Goal: Task Accomplishment & Management: Manage account settings

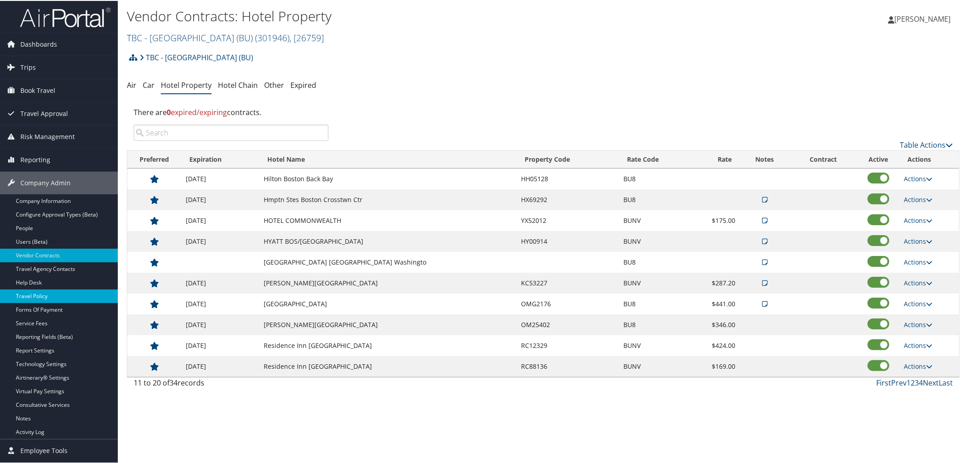
click at [64, 296] on link "Travel Policy" at bounding box center [59, 296] width 118 height 14
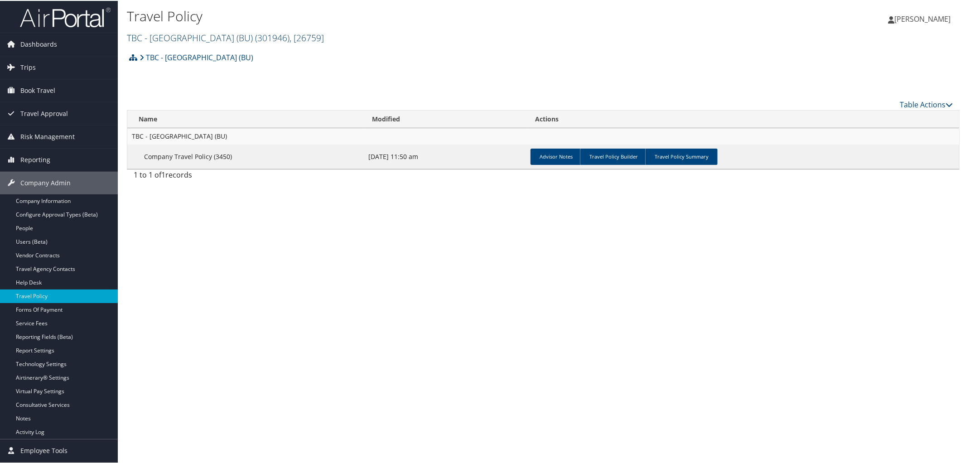
click at [180, 40] on link "TBC - Boston University (BU) ( 301946 ) , [ 26759 ]" at bounding box center [225, 37] width 197 height 12
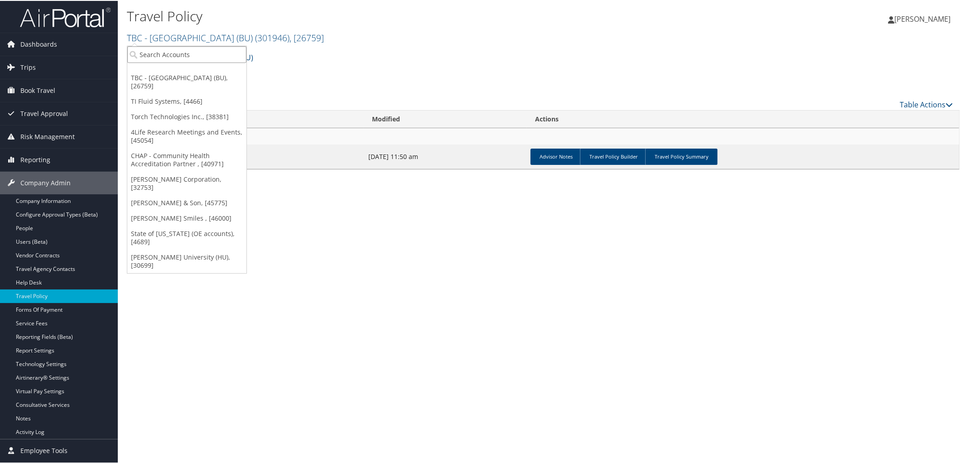
click at [200, 51] on input "search" at bounding box center [186, 53] width 119 height 17
type input "CHAP"
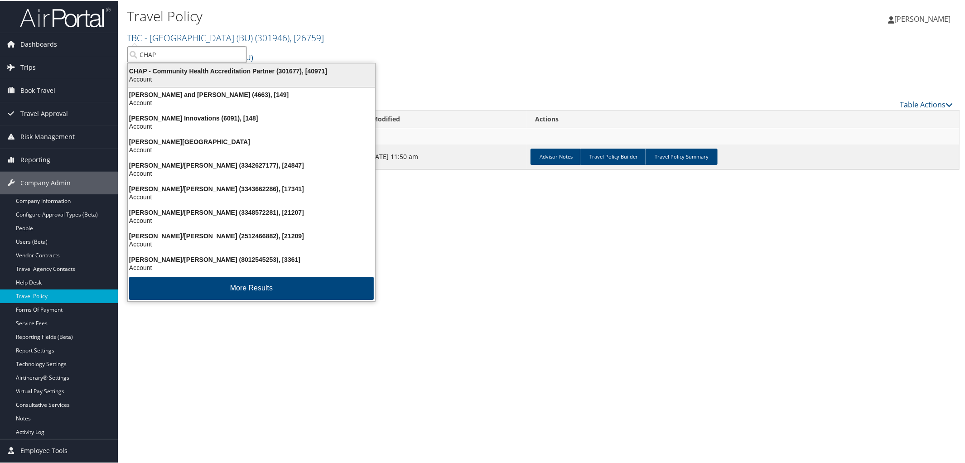
click at [198, 72] on div "CHAP - Community Health Accreditation Partner (301677), [40971]" at bounding box center [251, 70] width 258 height 8
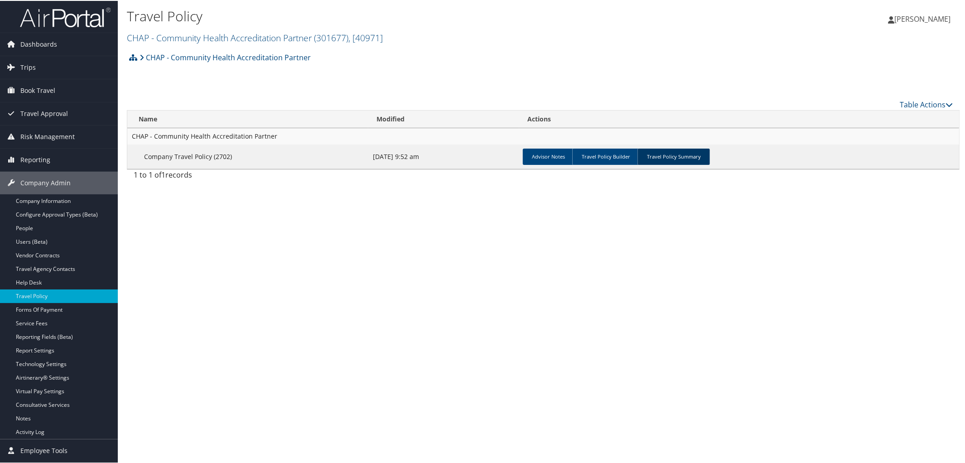
click at [661, 158] on link "Travel Policy Summary" at bounding box center [674, 156] width 72 height 16
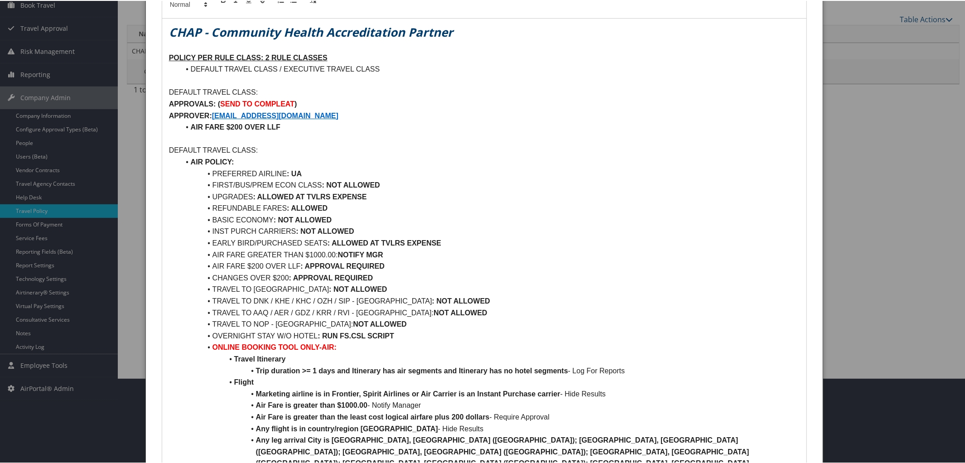
scroll to position [87, 0]
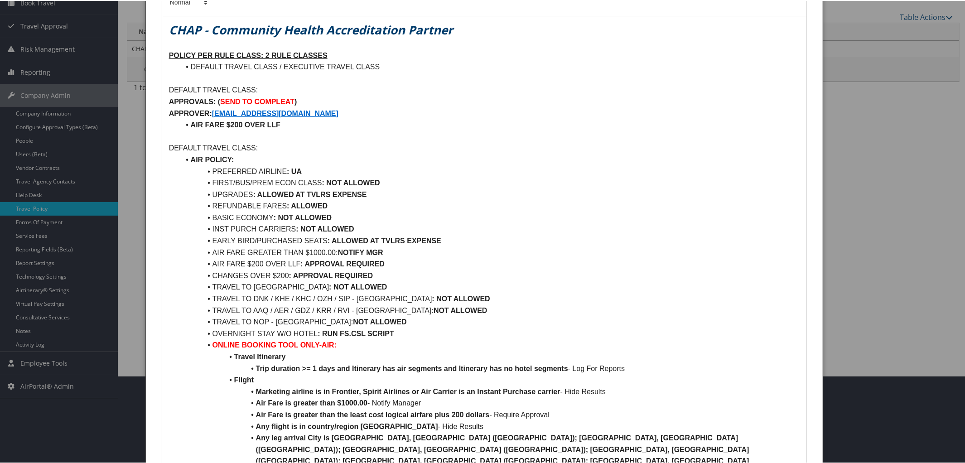
click at [262, 149] on p "DEFAULT TRAVEL CLASS:" at bounding box center [484, 147] width 631 height 12
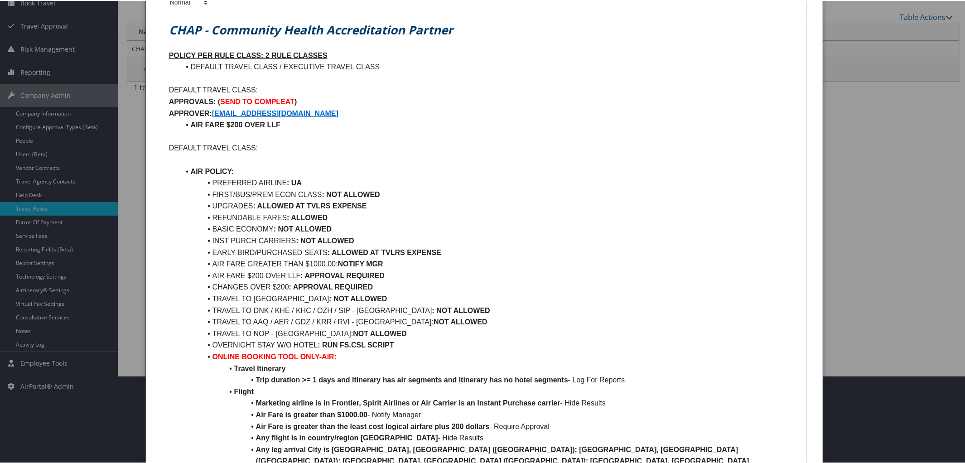
scroll to position [0, 0]
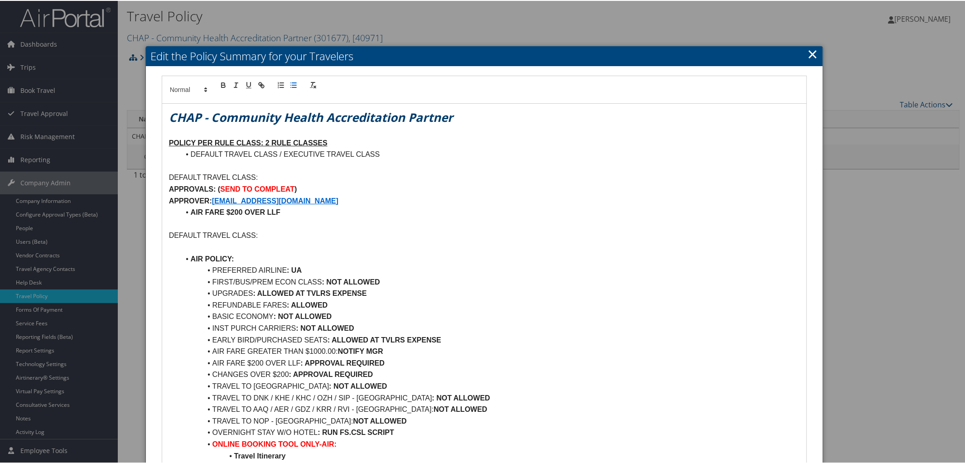
click at [293, 87] on icon "button" at bounding box center [294, 84] width 8 height 8
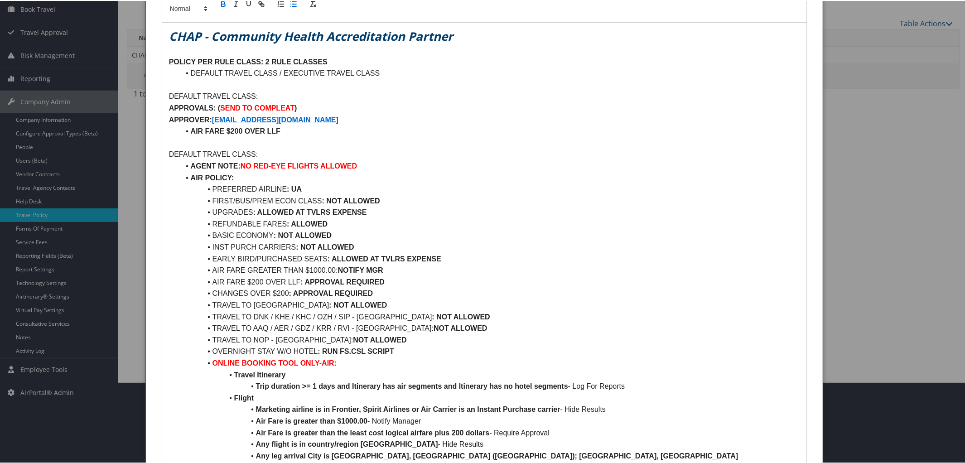
scroll to position [82, 0]
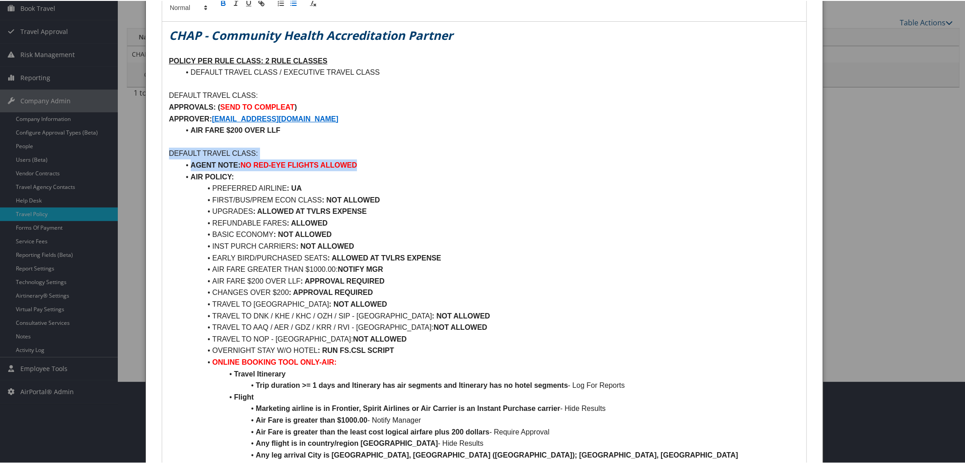
drag, startPoint x: 165, startPoint y: 153, endPoint x: 438, endPoint y: 164, distance: 272.5
copy div "DEFAULT TRAVEL CLASS: AGENT NOTE: NO RED-EYE FLIGHTS ALLOWED"
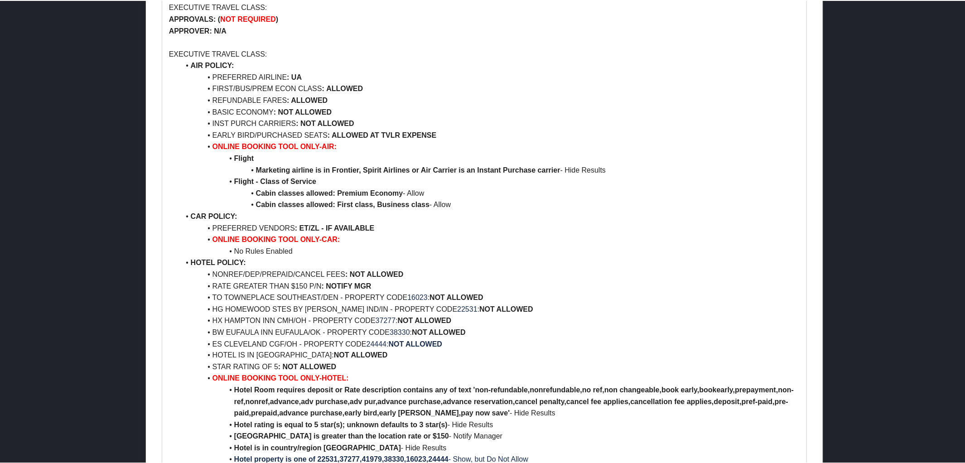
scroll to position [1152, 0]
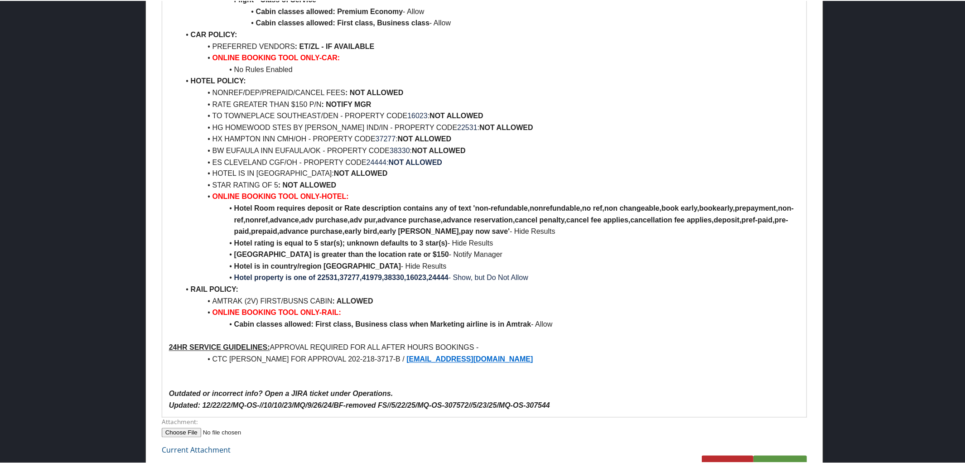
click at [578, 399] on p "Updated: 12/22/22/MQ-OS-//10/10/23/MQ/9/26/24/BF-removed FS//5/22/25/MQ-OS-3075…" at bounding box center [484, 405] width 631 height 12
click at [774, 455] on link "Submit" at bounding box center [779, 467] width 53 height 25
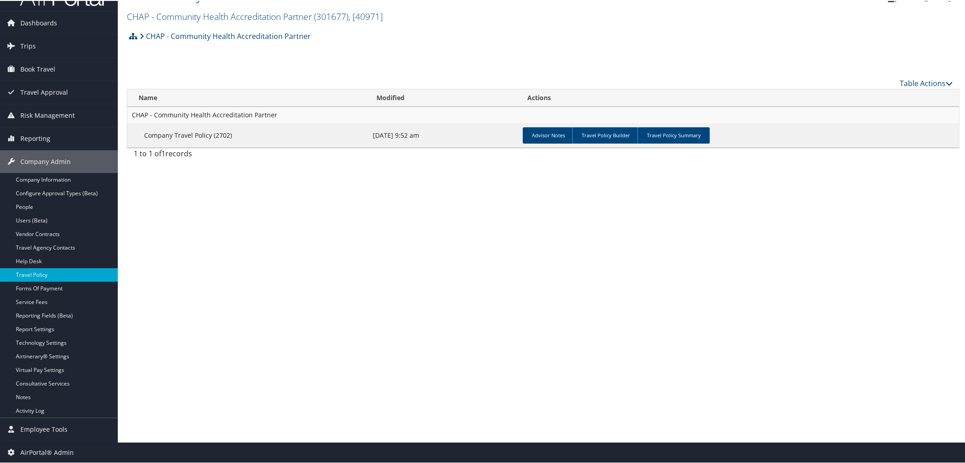
scroll to position [0, 0]
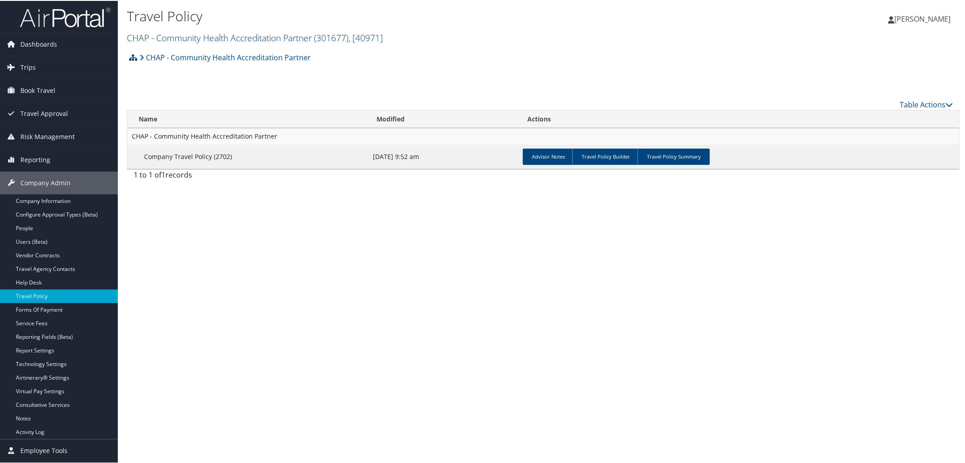
click at [236, 39] on link "CHAP - Community Health Accreditation Partner ( 301677 ) , [ 40971 ]" at bounding box center [255, 37] width 256 height 12
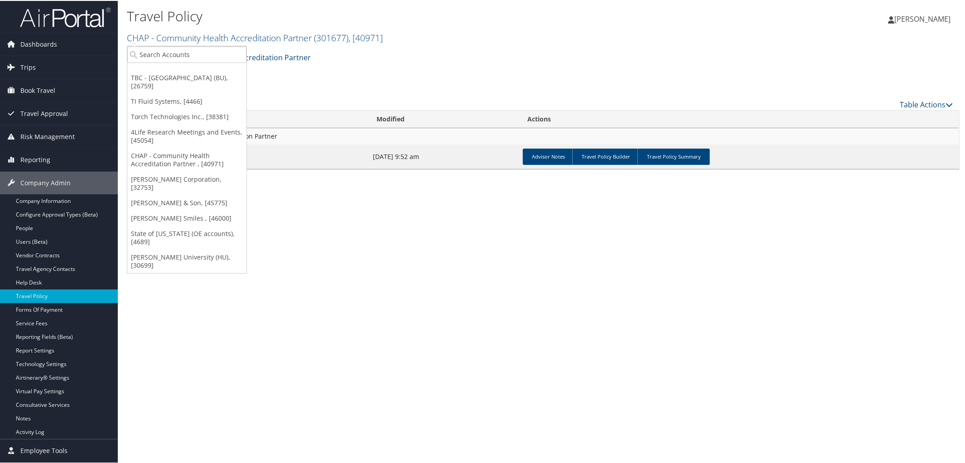
click at [487, 362] on div "Travel Policy CHAP - Community Health Accreditation Partner ( 301677 ) , [ 4097…" at bounding box center [543, 231] width 851 height 463
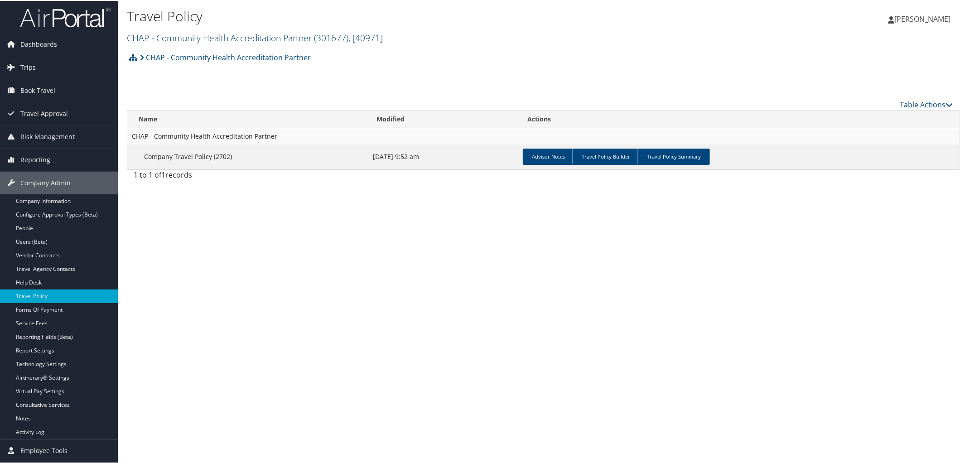
click at [200, 35] on link "CHAP - Community Health Accreditation Partner ( 301677 ) , [ 40971 ]" at bounding box center [255, 37] width 256 height 12
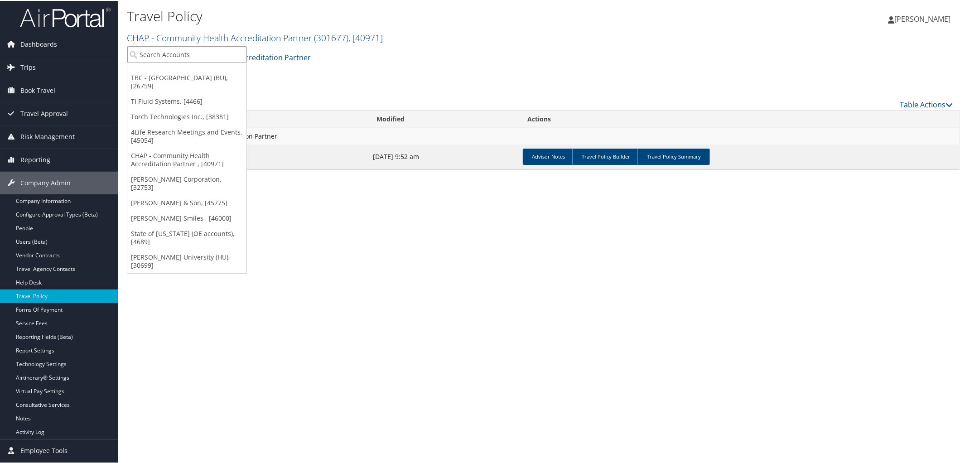
click at [203, 58] on input "search" at bounding box center [186, 53] width 119 height 17
type input "Boston"
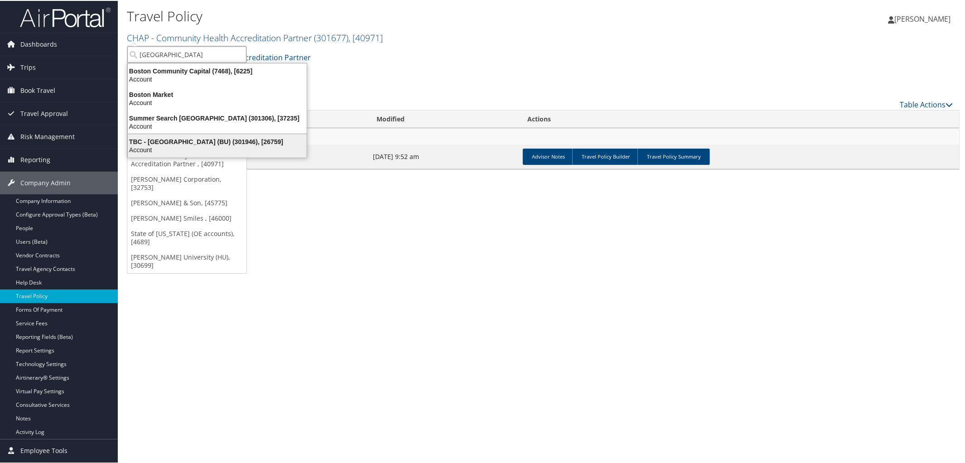
click at [185, 144] on div "TBC - Boston University (BU) (301946), [26759]" at bounding box center [217, 141] width 190 height 8
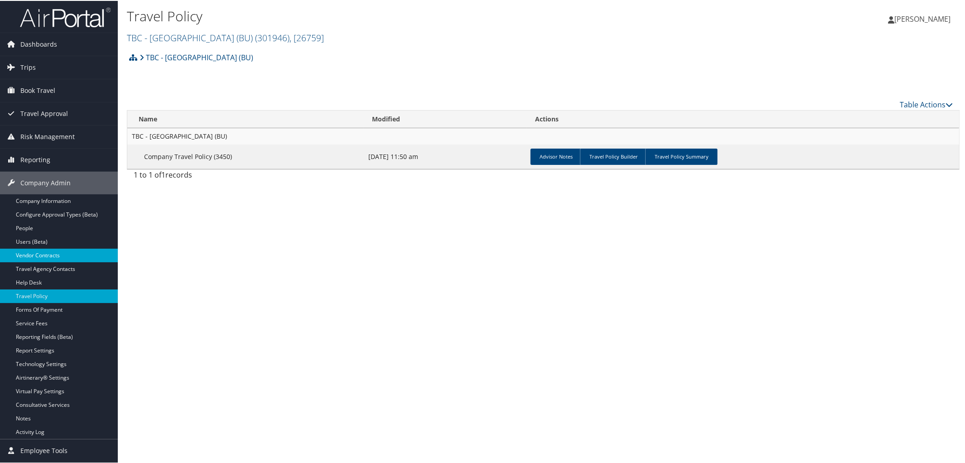
click at [55, 254] on link "Vendor Contracts" at bounding box center [59, 255] width 118 height 14
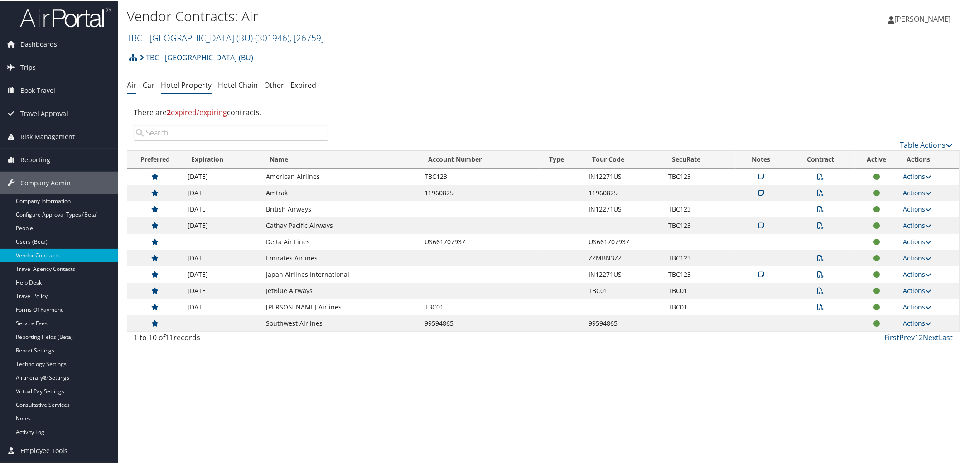
click at [194, 82] on link "Hotel Property" at bounding box center [186, 84] width 51 height 10
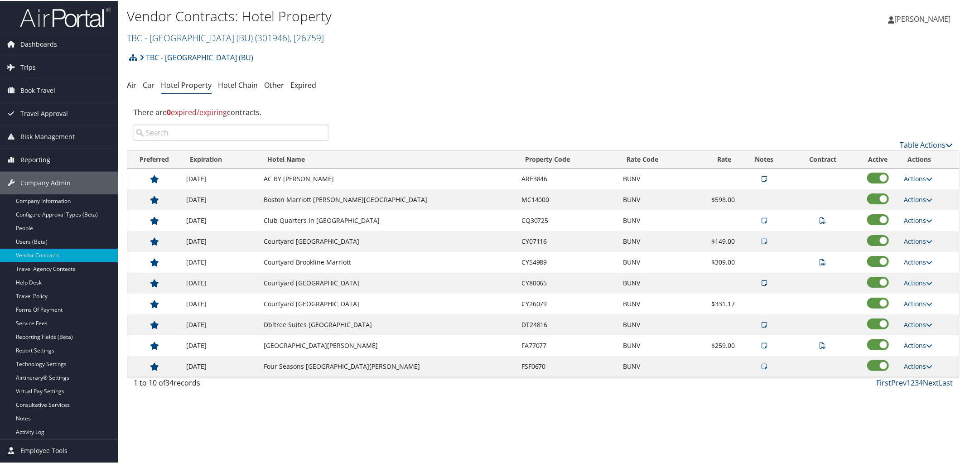
click at [926, 386] on link "Next" at bounding box center [931, 382] width 16 height 10
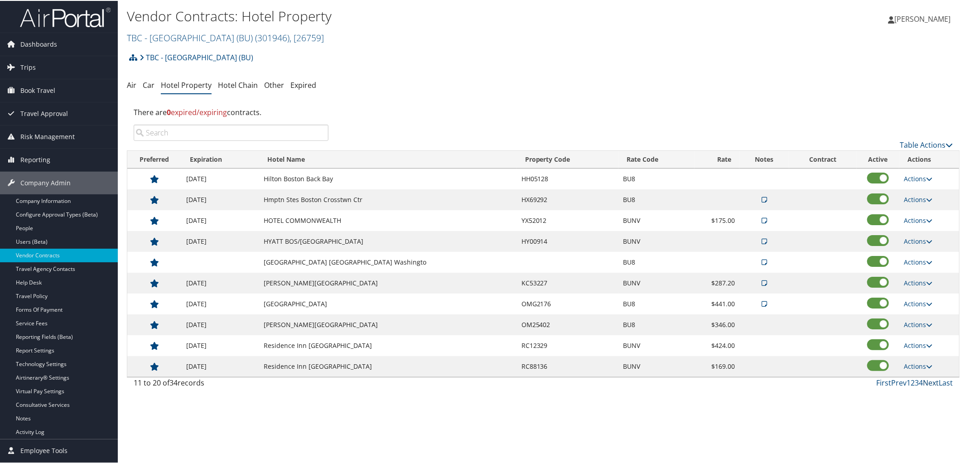
click at [926, 386] on link "Next" at bounding box center [931, 382] width 16 height 10
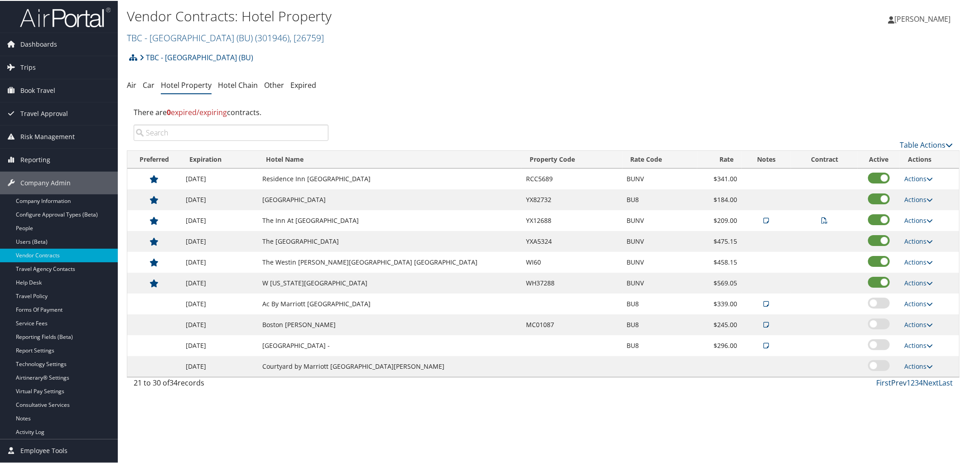
click at [897, 384] on link "Prev" at bounding box center [898, 382] width 15 height 10
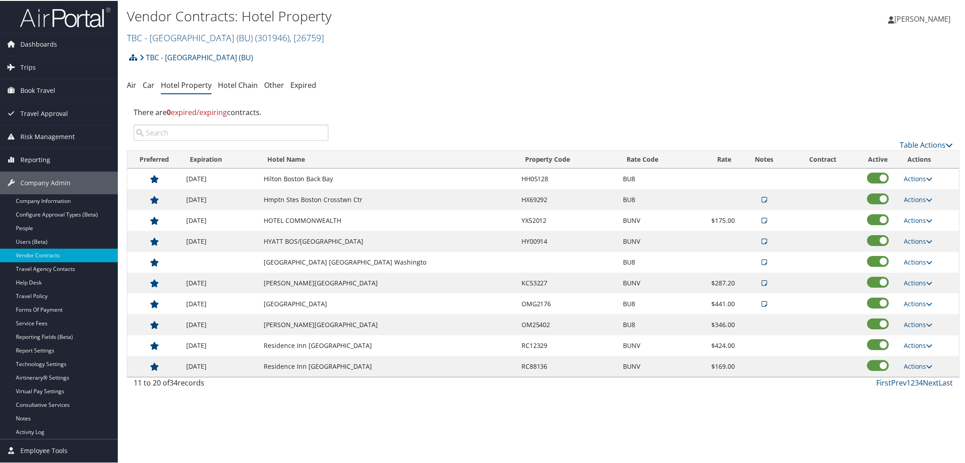
click at [762, 305] on icon at bounding box center [764, 303] width 5 height 6
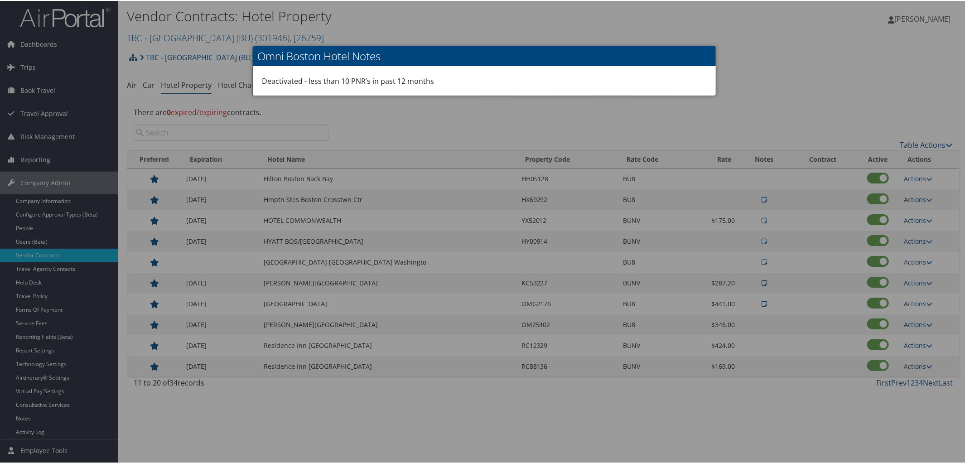
click at [712, 53] on h2 "Omni Boston Hotel Notes" at bounding box center [484, 55] width 463 height 20
click at [752, 64] on div at bounding box center [484, 231] width 969 height 463
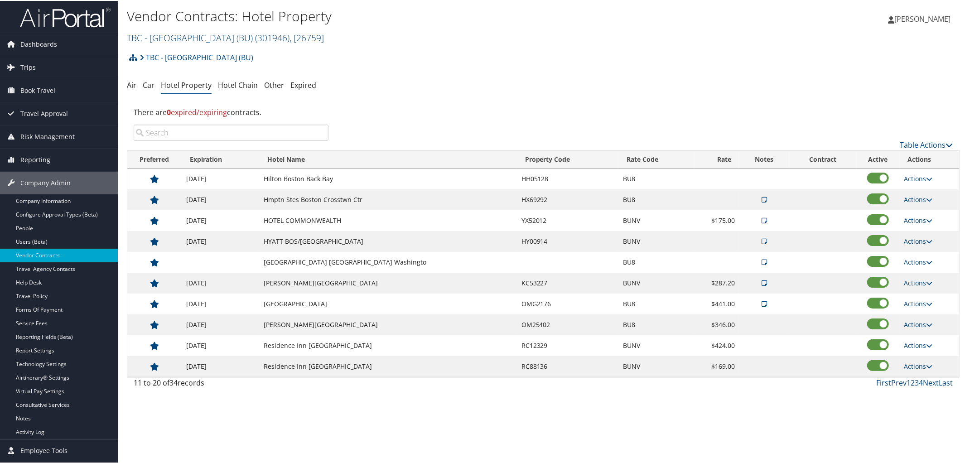
click at [210, 37] on link "TBC - Boston University (BU) ( 301946 ) , [ 26759 ]" at bounding box center [225, 37] width 197 height 12
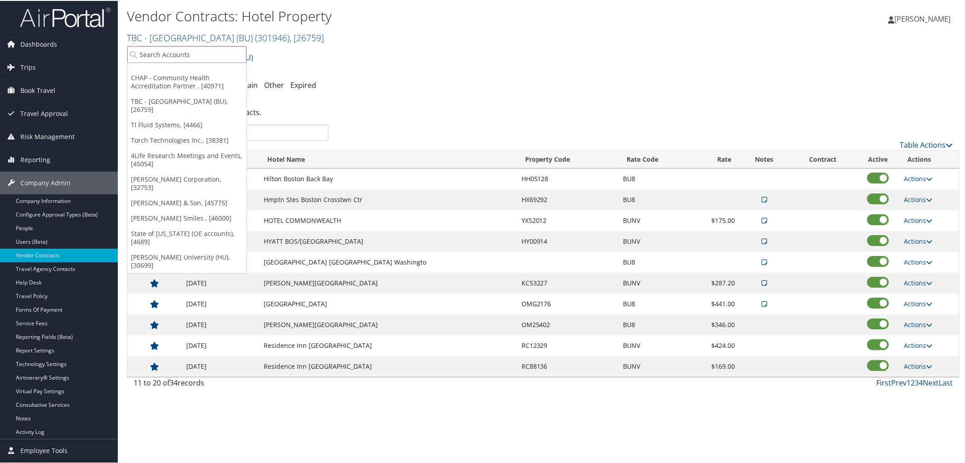
click at [196, 53] on input "search" at bounding box center [186, 53] width 119 height 17
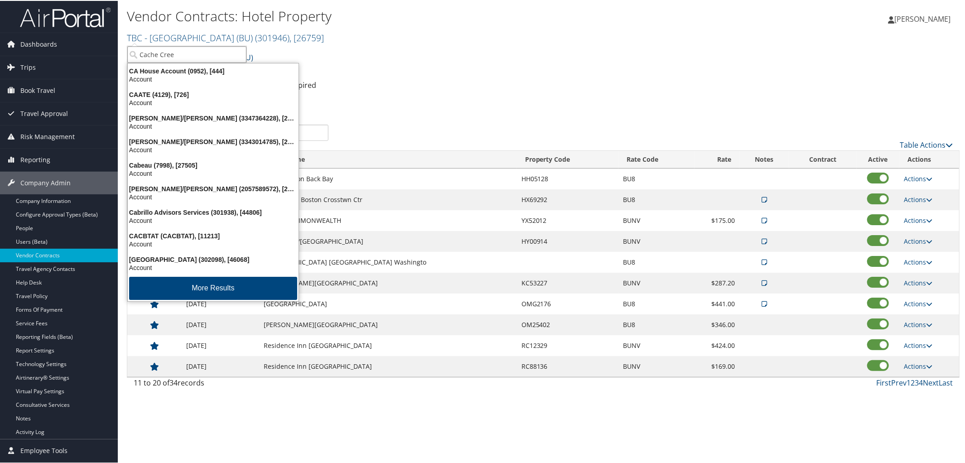
type input "Cache Creek"
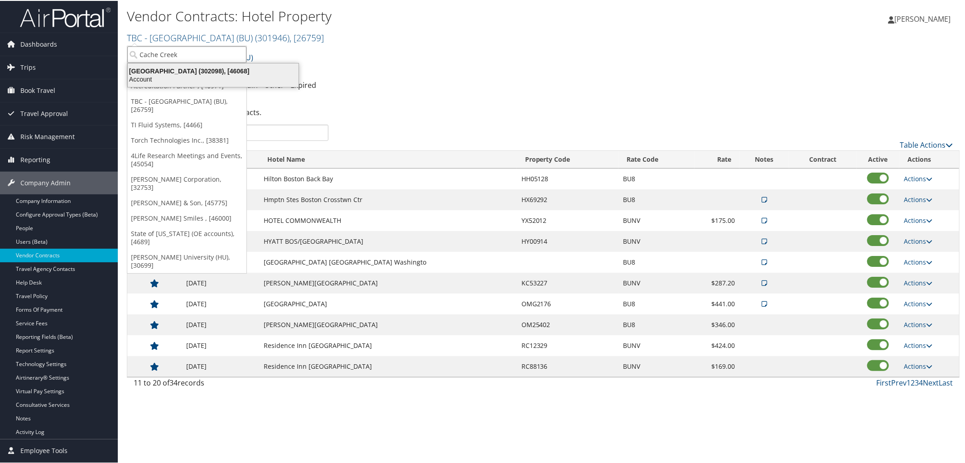
click at [199, 78] on div "Account" at bounding box center [213, 78] width 182 height 8
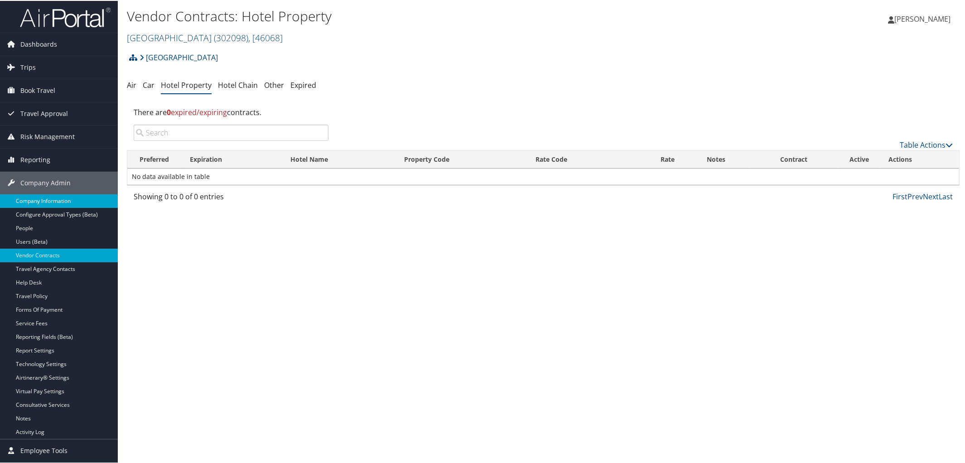
click at [38, 196] on link "Company Information" at bounding box center [59, 200] width 118 height 14
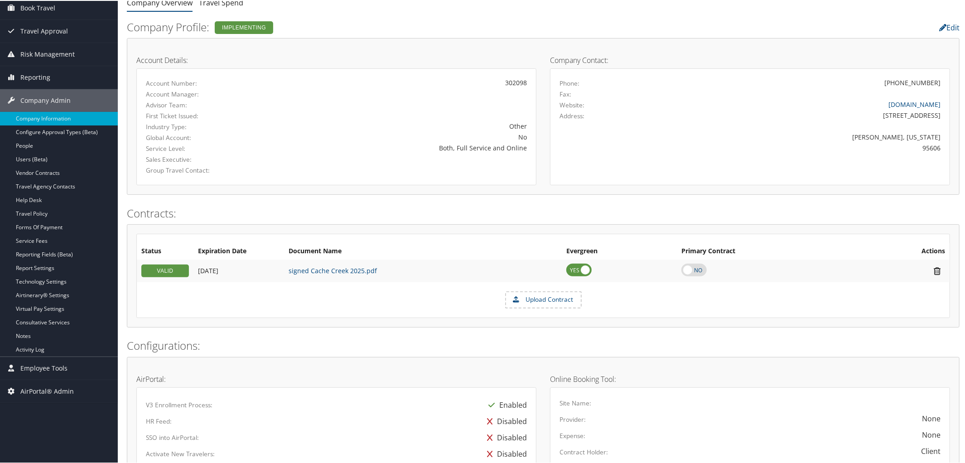
scroll to position [91, 0]
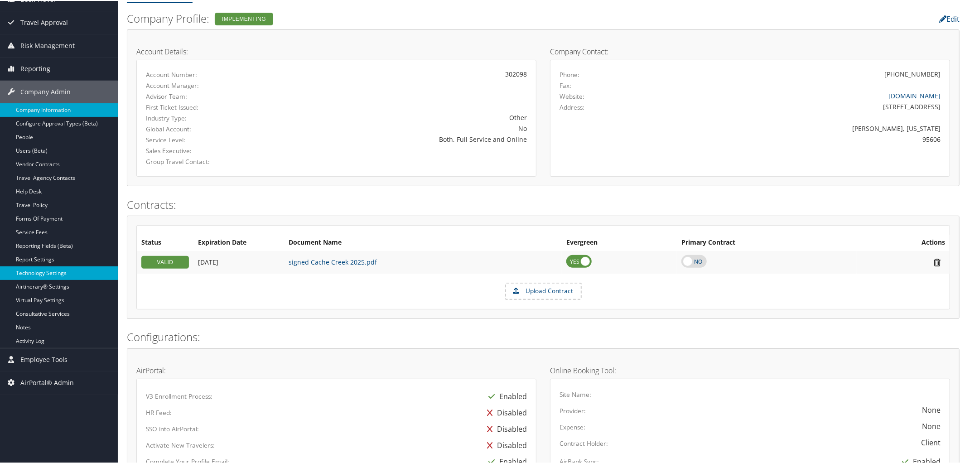
click at [48, 268] on link "Technology Settings" at bounding box center [59, 273] width 118 height 14
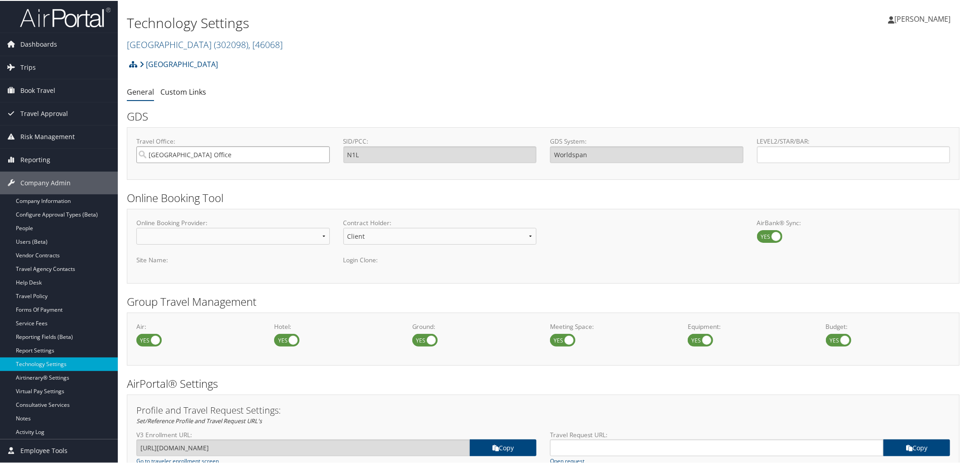
click at [228, 156] on input "Salt Lake City Office" at bounding box center [232, 153] width 193 height 17
type input "2N1L"
click at [205, 149] on input "2N1L" at bounding box center [232, 153] width 193 height 17
click at [202, 175] on div "OfficeInfo" at bounding box center [232, 179] width 189 height 9
type input "2N1L 2N1L – TP+ Office"
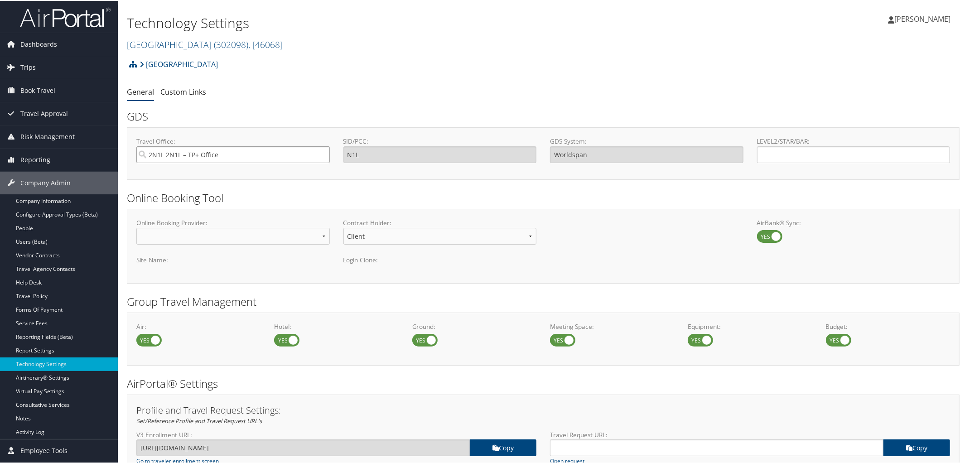
type input "2N1L"
type input "Travelport+"
type input "2N1L 2N1L – TP+ Office"
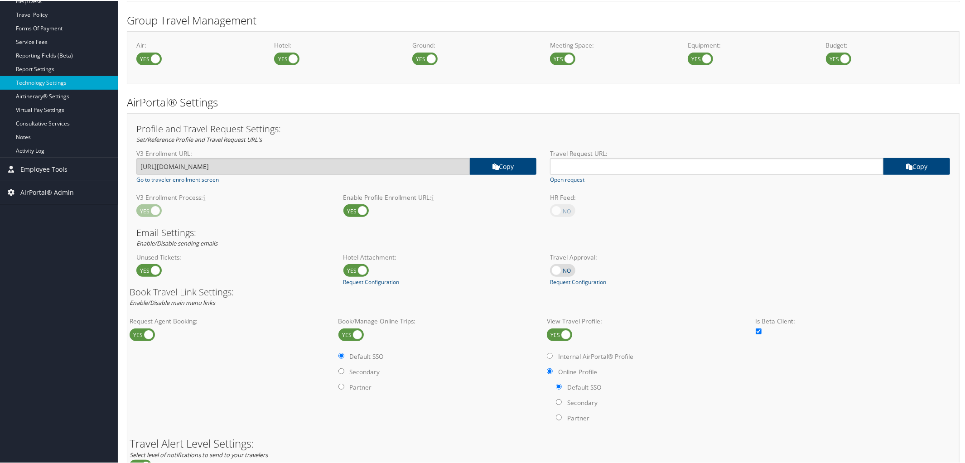
scroll to position [523, 0]
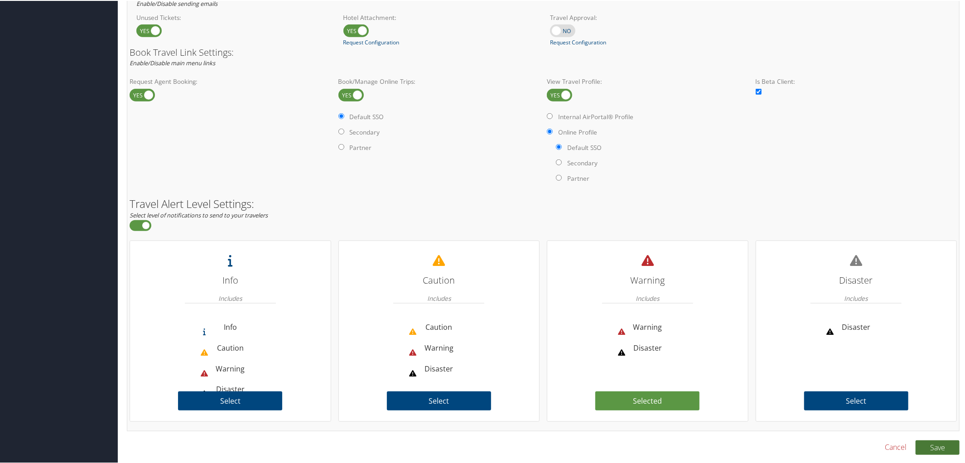
type input "CACHE"
click at [934, 445] on button "Save" at bounding box center [938, 447] width 44 height 14
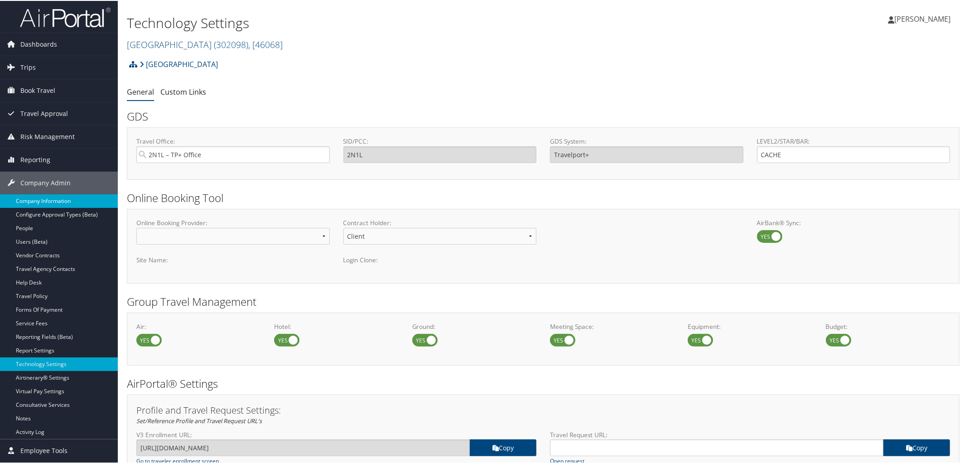
click at [51, 199] on link "Company Information" at bounding box center [59, 200] width 118 height 14
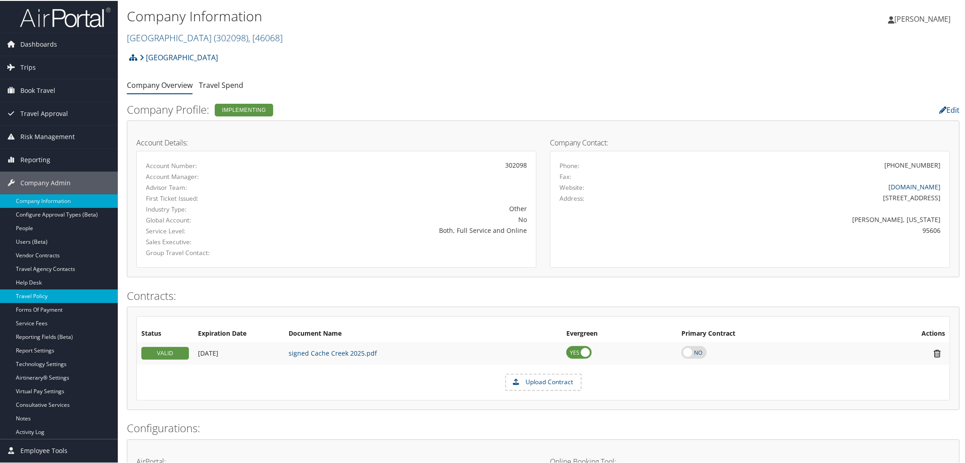
click at [55, 295] on link "Travel Policy" at bounding box center [59, 296] width 118 height 14
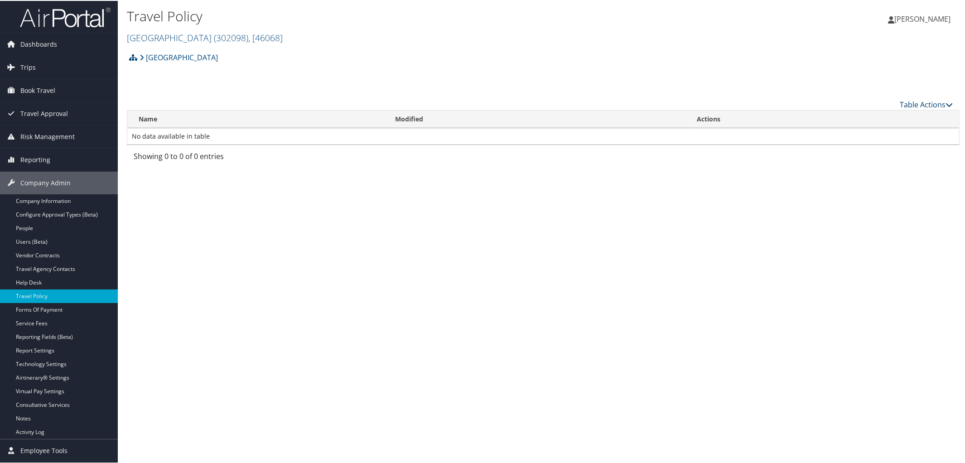
click at [946, 102] on icon at bounding box center [949, 103] width 7 height 7
click at [870, 116] on link "Add New Policy" at bounding box center [895, 117] width 119 height 15
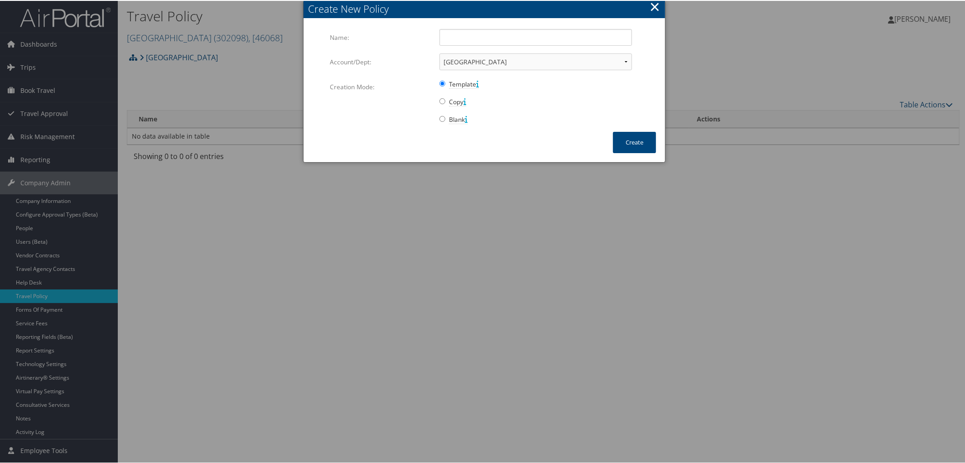
drag, startPoint x: 456, startPoint y: 24, endPoint x: 456, endPoint y: 31, distance: 7.2
click at [456, 31] on div "Name: Multiple values The selected items contain different values for this inpu…" at bounding box center [485, 75] width 362 height 112
click at [456, 31] on input "Name:" at bounding box center [536, 36] width 193 height 17
type input "Company Travel Policy"
click at [628, 146] on button "Create" at bounding box center [634, 141] width 43 height 21
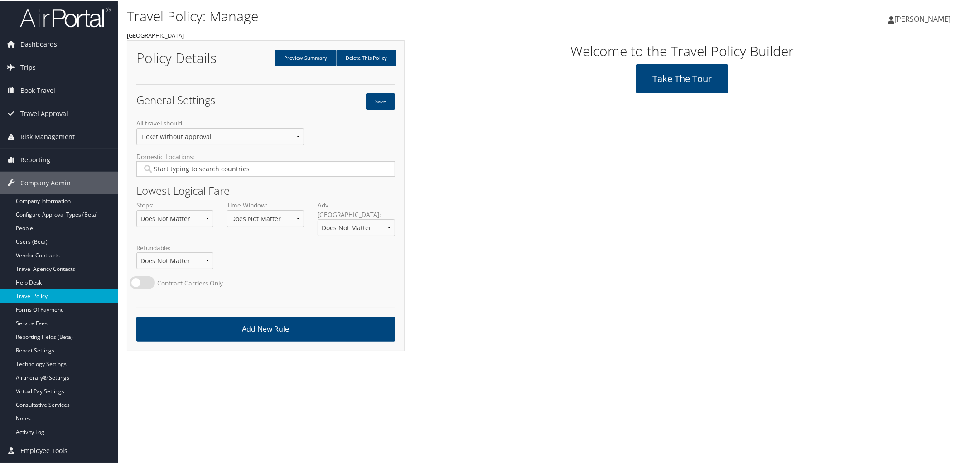
click at [58, 295] on link "Travel Policy" at bounding box center [59, 296] width 118 height 14
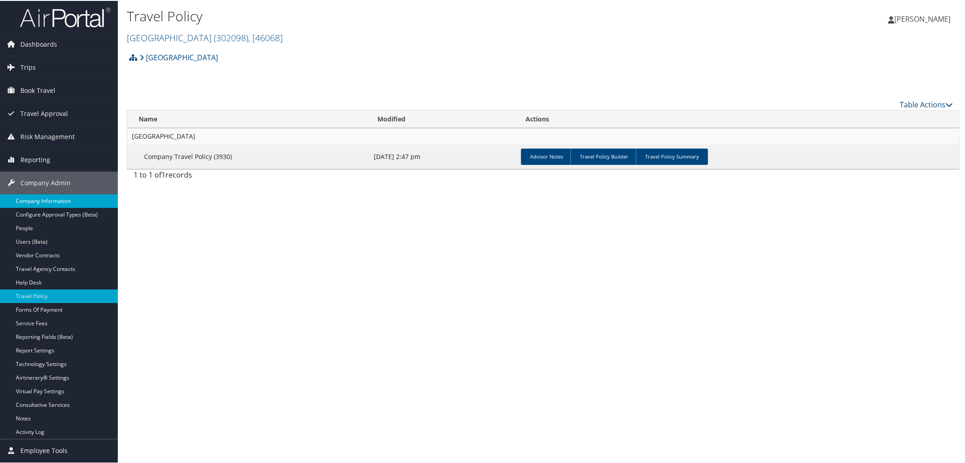
click at [42, 200] on link "Company Information" at bounding box center [59, 200] width 118 height 14
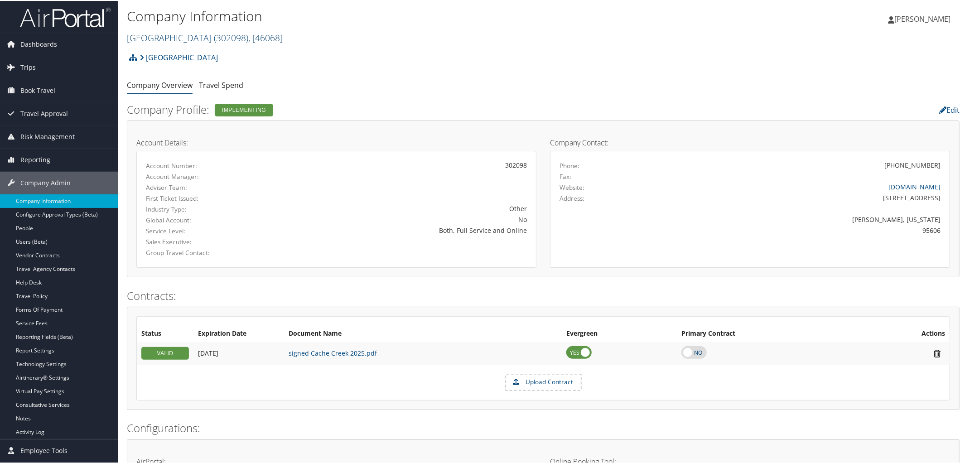
click at [248, 31] on span "( 302098 )" at bounding box center [231, 37] width 34 height 12
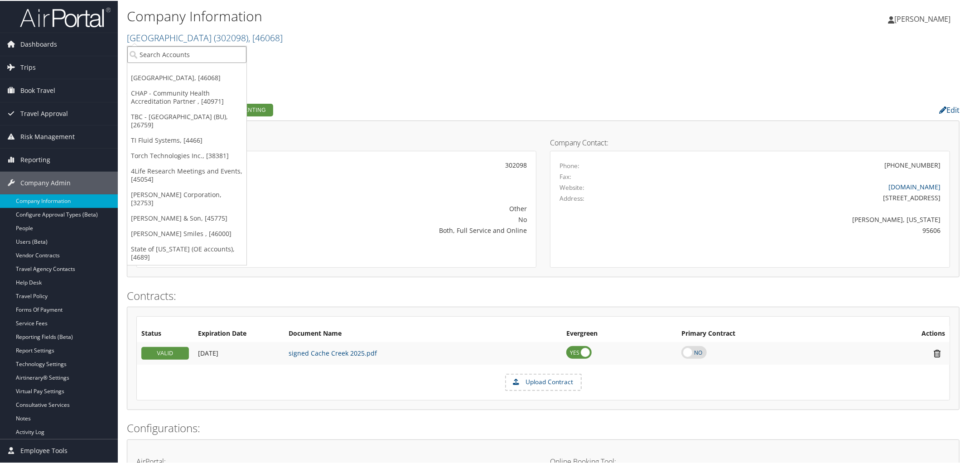
click at [221, 51] on input "search" at bounding box center [186, 53] width 119 height 17
type input "Boston Univ"
click at [207, 62] on li "TBC - Boston University (BU) (301946), [26759] Account" at bounding box center [217, 74] width 180 height 24
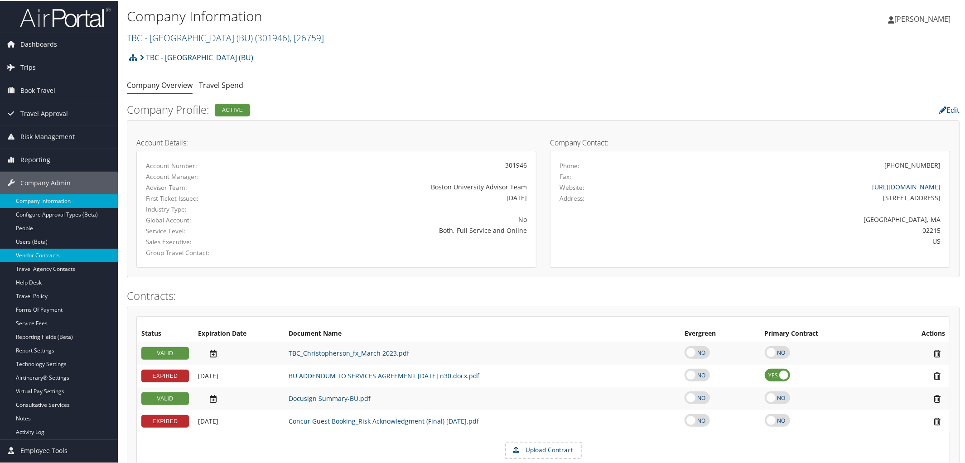
click at [64, 250] on link "Vendor Contracts" at bounding box center [59, 255] width 118 height 14
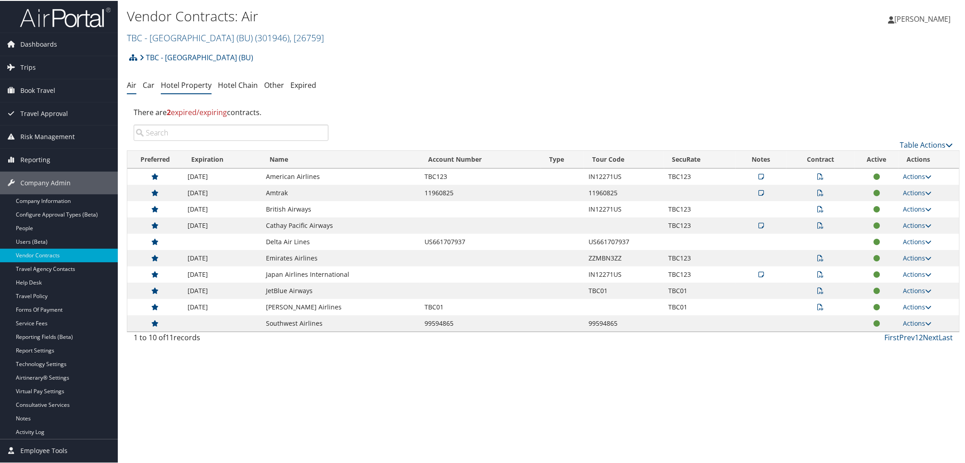
click at [193, 83] on link "Hotel Property" at bounding box center [186, 84] width 51 height 10
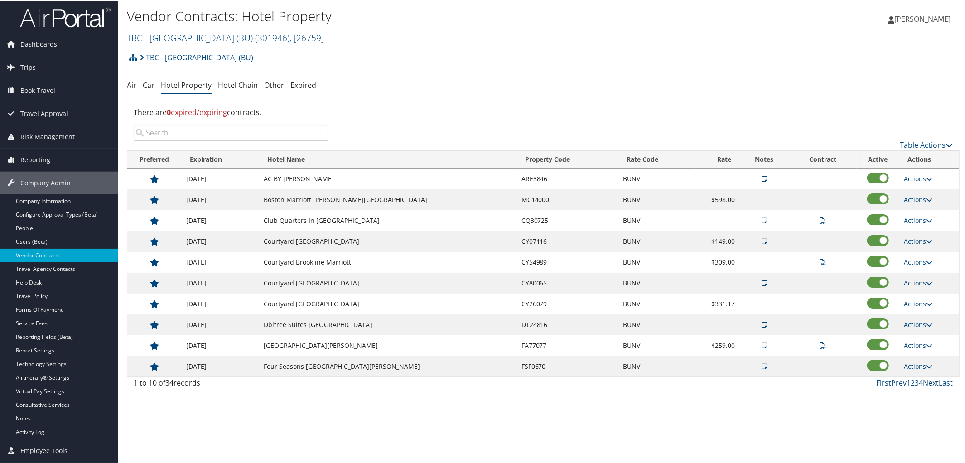
click at [928, 386] on link "Next" at bounding box center [931, 382] width 16 height 10
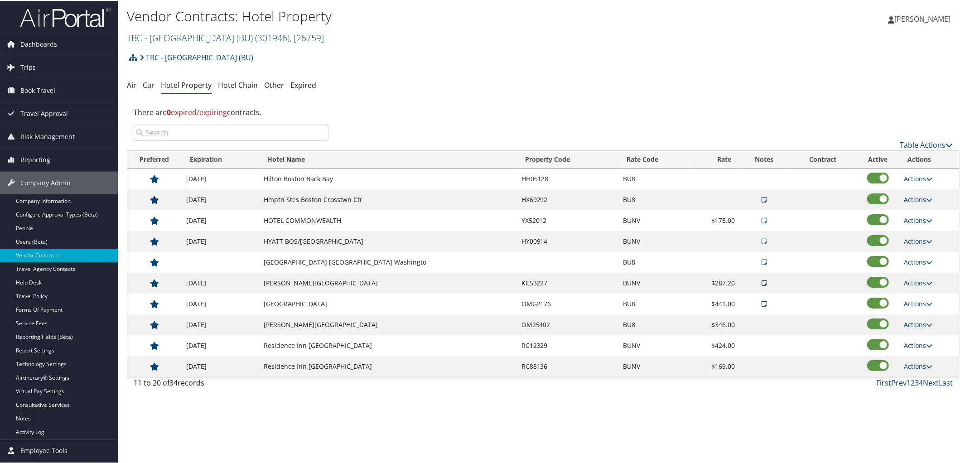
click at [900, 384] on link "Prev" at bounding box center [898, 382] width 15 height 10
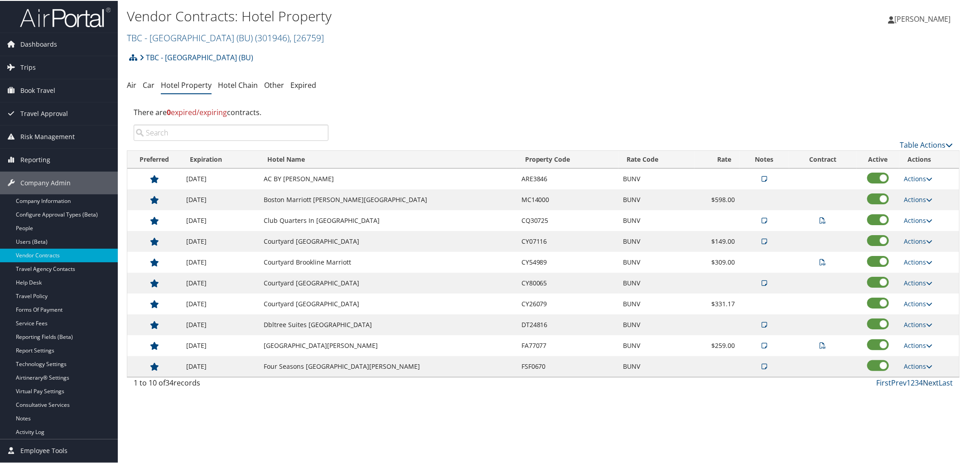
click at [924, 384] on link "Next" at bounding box center [931, 382] width 16 height 10
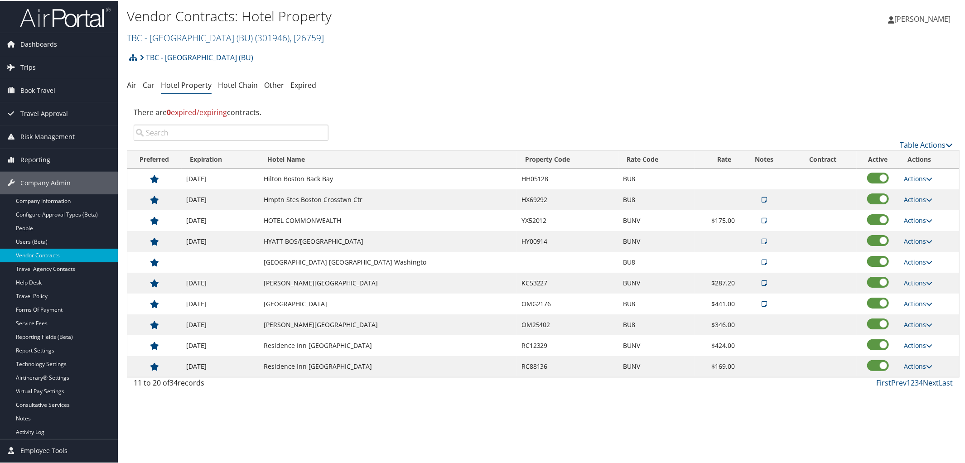
click at [924, 384] on link "Next" at bounding box center [931, 382] width 16 height 10
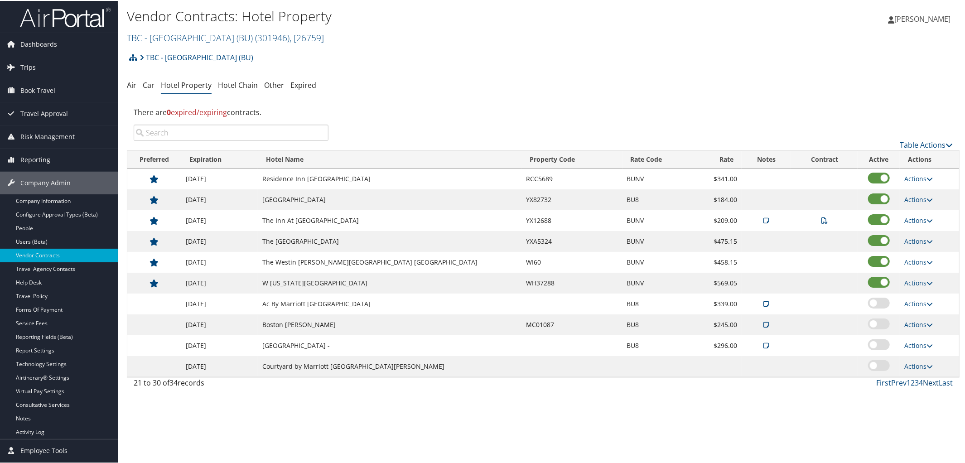
click at [924, 384] on link "Next" at bounding box center [931, 382] width 16 height 10
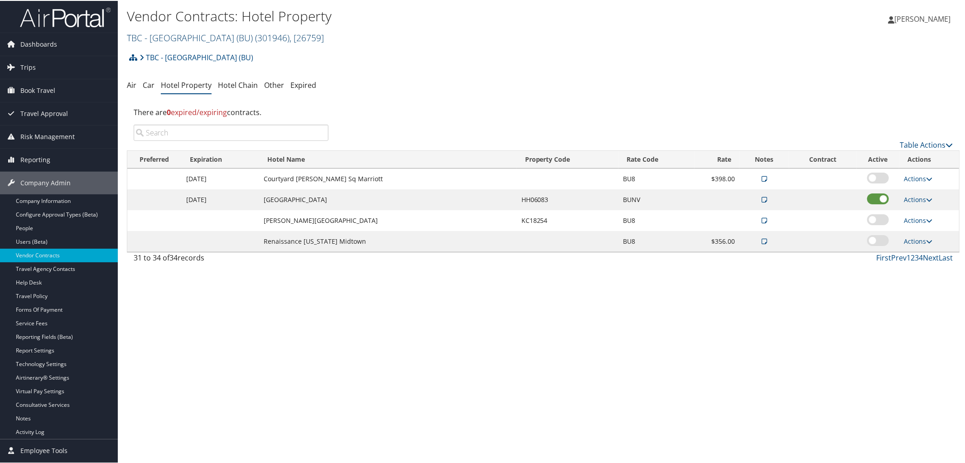
click at [211, 37] on link "TBC - Boston University (BU) ( 301946 ) , [ 26759 ]" at bounding box center [225, 37] width 197 height 12
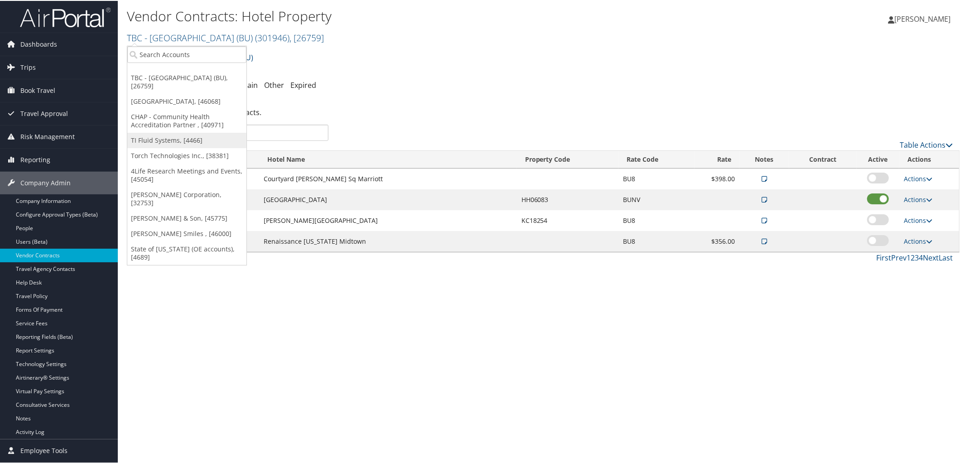
click at [174, 132] on link "TI Fluid Systems, [4466]" at bounding box center [186, 139] width 119 height 15
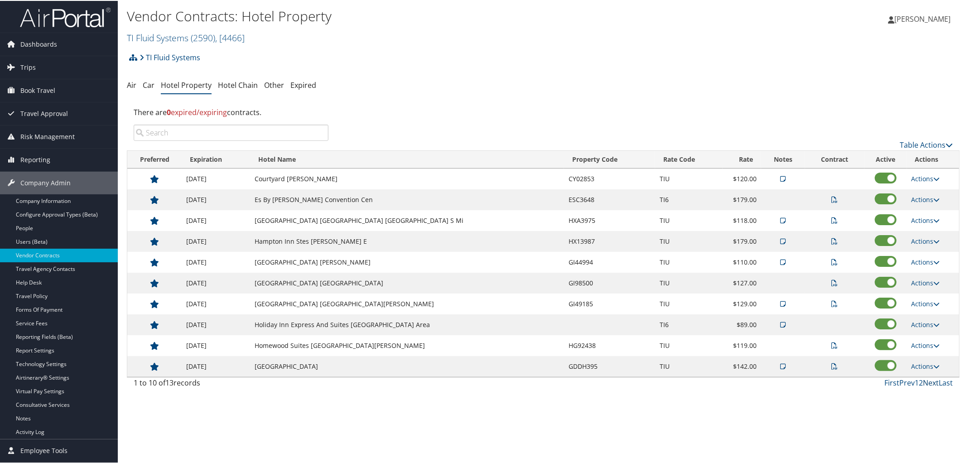
click at [925, 384] on link "Next" at bounding box center [931, 382] width 16 height 10
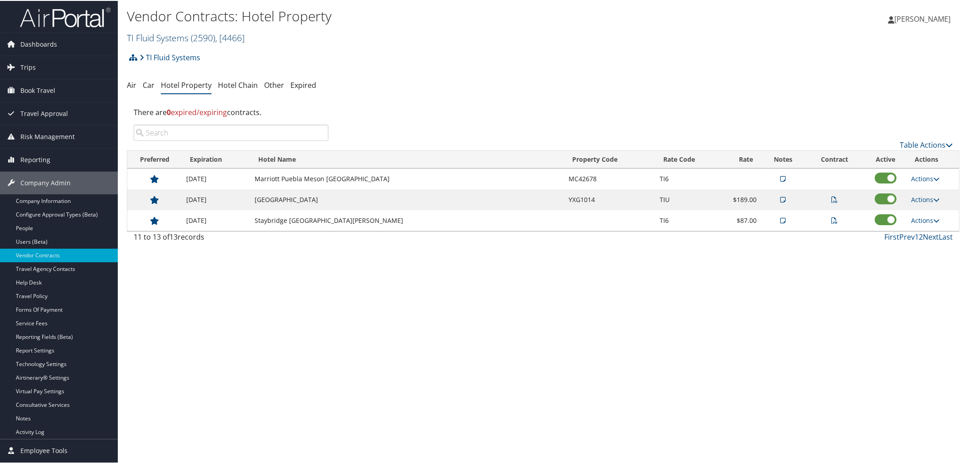
click at [170, 33] on link "TI Fluid Systems ( 2590 ) , [ 4466 ]" at bounding box center [186, 37] width 118 height 12
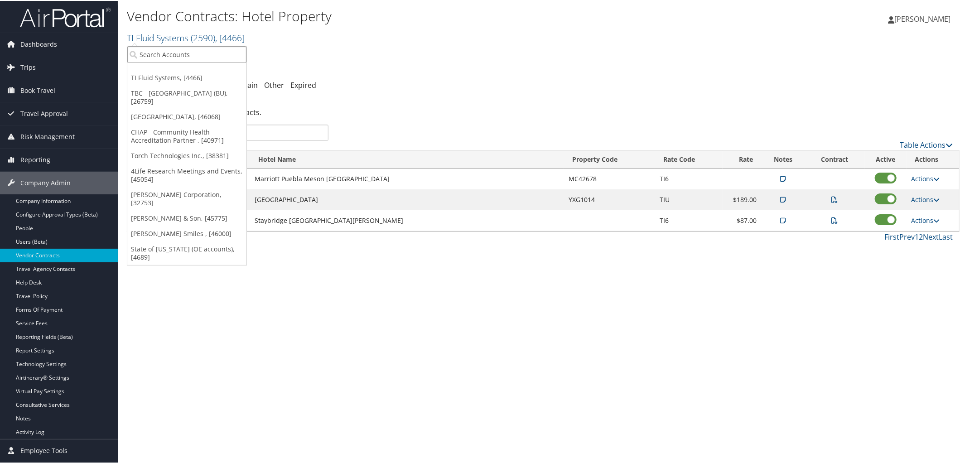
click at [181, 48] on input "search" at bounding box center [186, 53] width 119 height 17
type input "THOMASA"
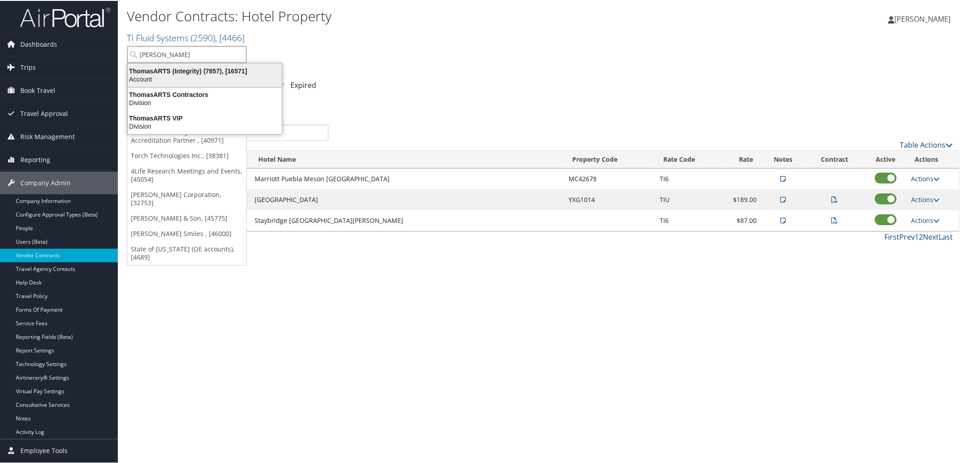
click at [182, 71] on div "ThomasARTS (Integrity) (7857), [16571]" at bounding box center [204, 70] width 165 height 8
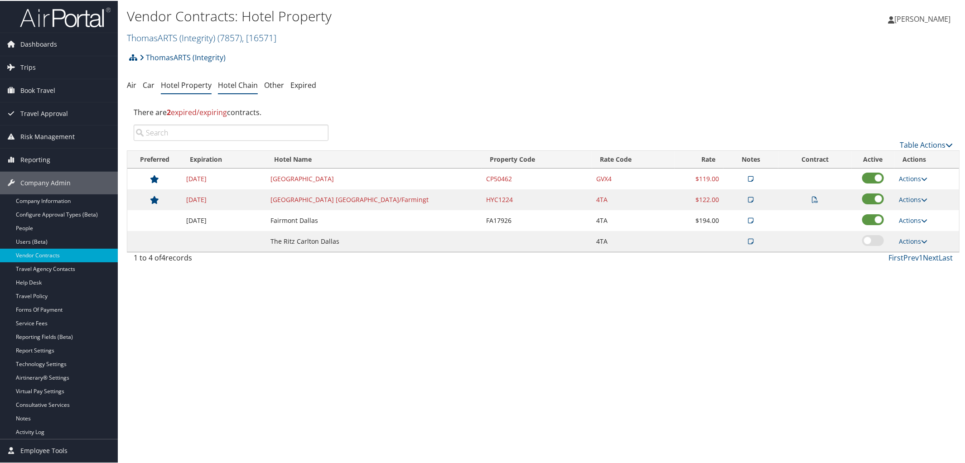
click at [236, 84] on link "Hotel Chain" at bounding box center [238, 84] width 40 height 10
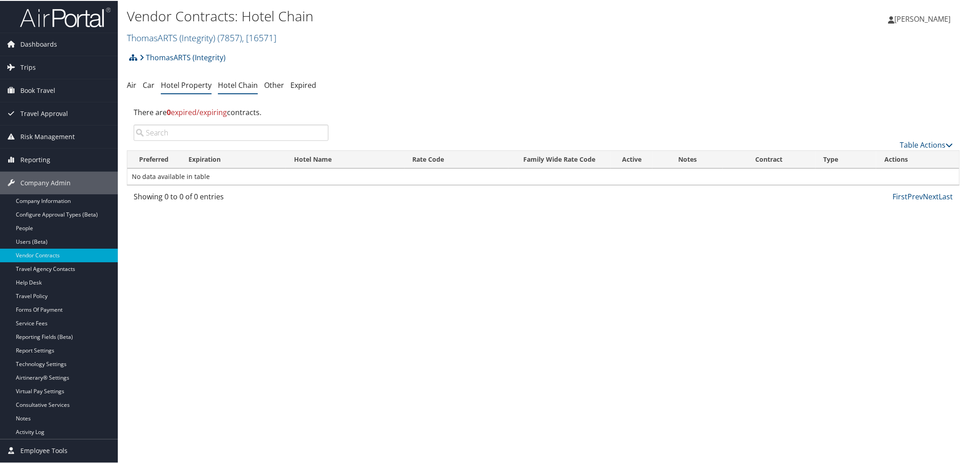
click at [184, 84] on link "Hotel Property" at bounding box center [186, 84] width 51 height 10
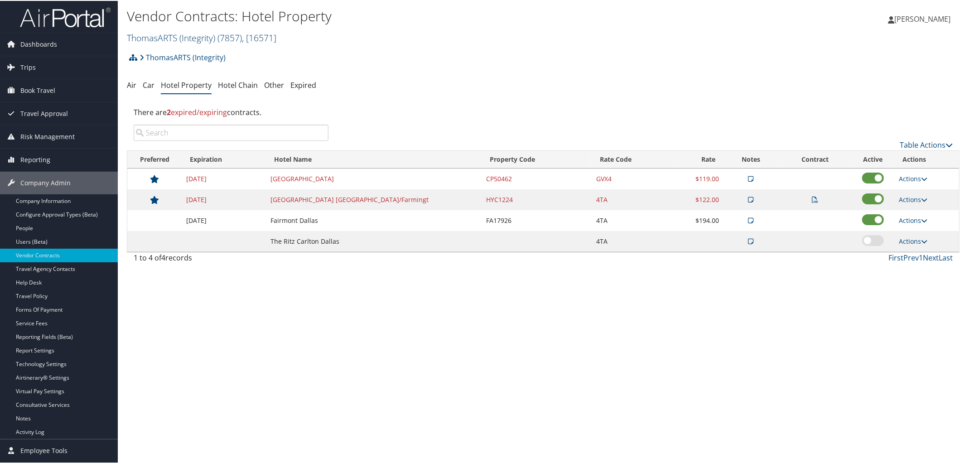
click at [188, 33] on link "ThomasARTS (Integrity) ( 7857 ) , [ 16571 ]" at bounding box center [202, 37] width 150 height 12
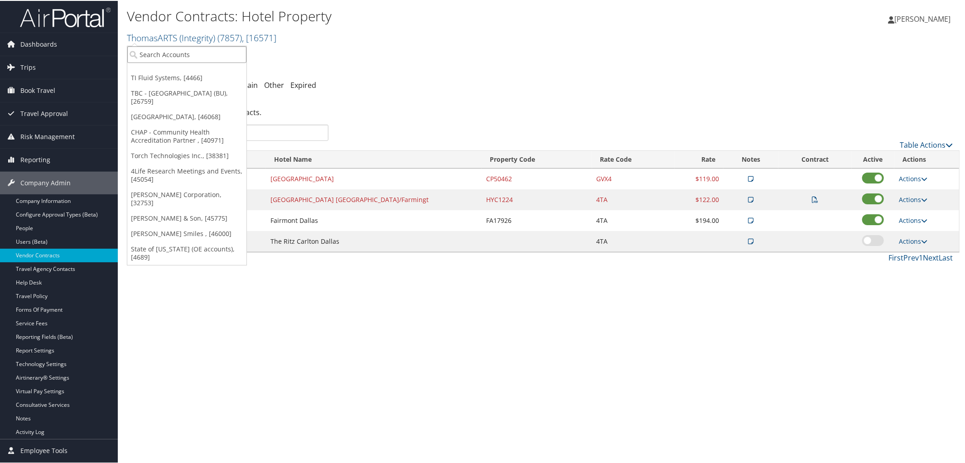
click at [182, 53] on input "search" at bounding box center [186, 53] width 119 height 17
type input "Dunbarton"
click at [216, 68] on div "The Dunbarton Corporation (301407), [38304]" at bounding box center [214, 70] width 184 height 8
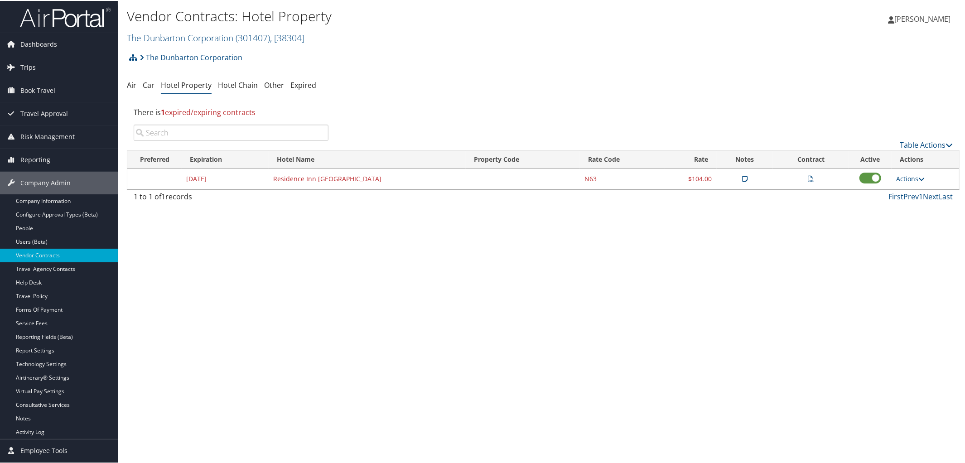
click at [209, 29] on h2 "The Dunbarton Corporation ( 301407 ) , [ 38304 ]" at bounding box center [404, 36] width 555 height 15
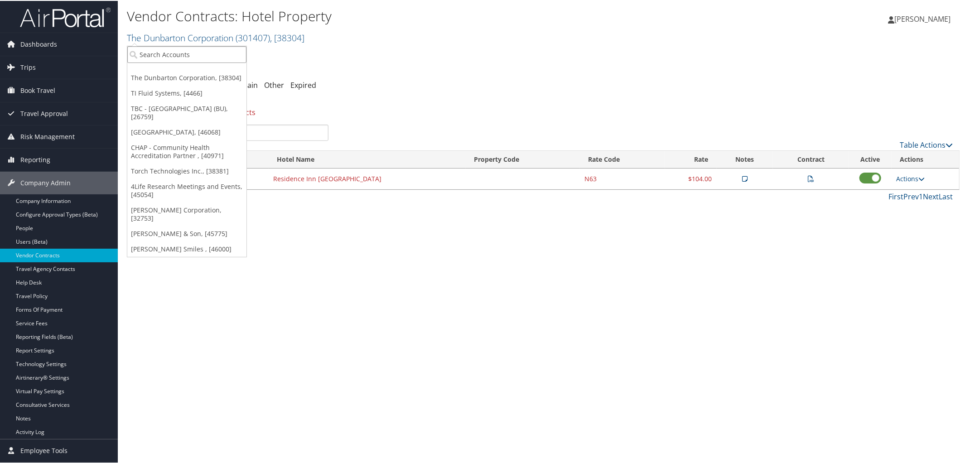
click at [197, 57] on input "search" at bounding box center [186, 53] width 119 height 17
type input "301781"
click at [203, 75] on div "Account" at bounding box center [239, 78] width 235 height 8
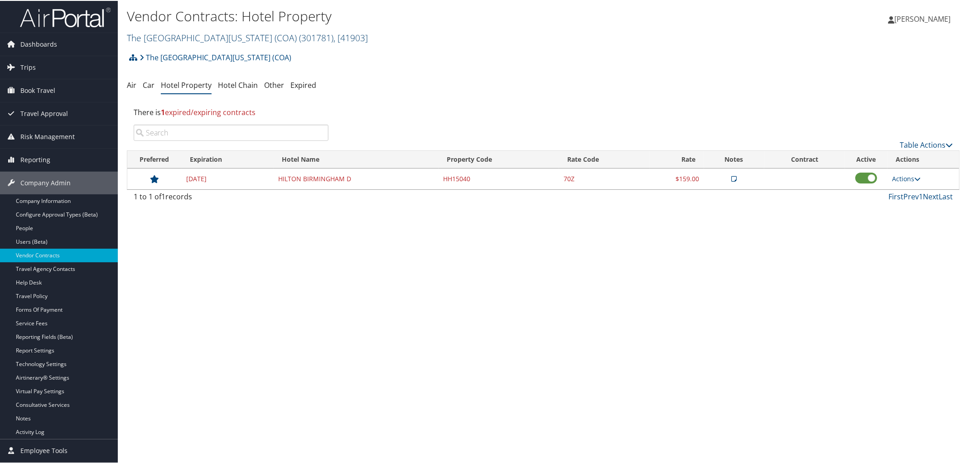
click at [211, 37] on link "The [GEOGRAPHIC_DATA][US_STATE] (COA) ( 301781 ) , [ 41903 ]" at bounding box center [247, 37] width 241 height 12
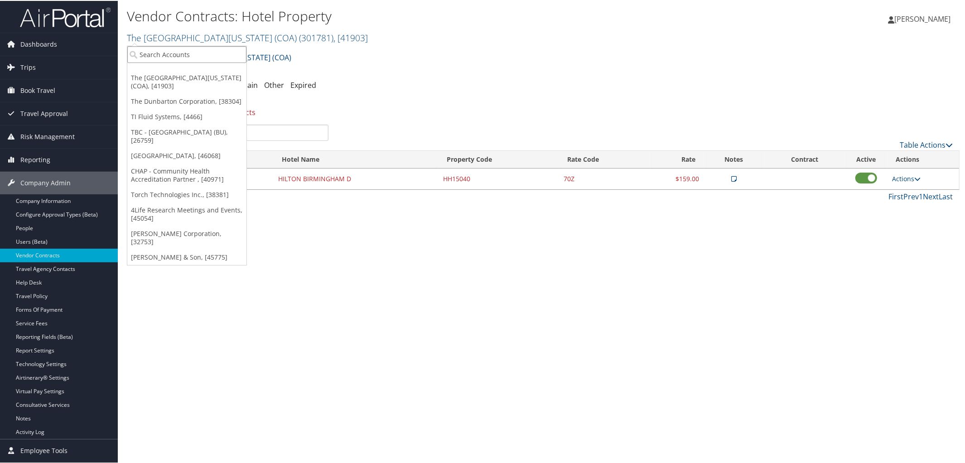
click at [204, 51] on input "search" at bounding box center [186, 53] width 119 height 17
type input "University of San Die"
click at [206, 68] on div "University of San Diego (USD) (302028), [45606]" at bounding box center [219, 70] width 194 height 8
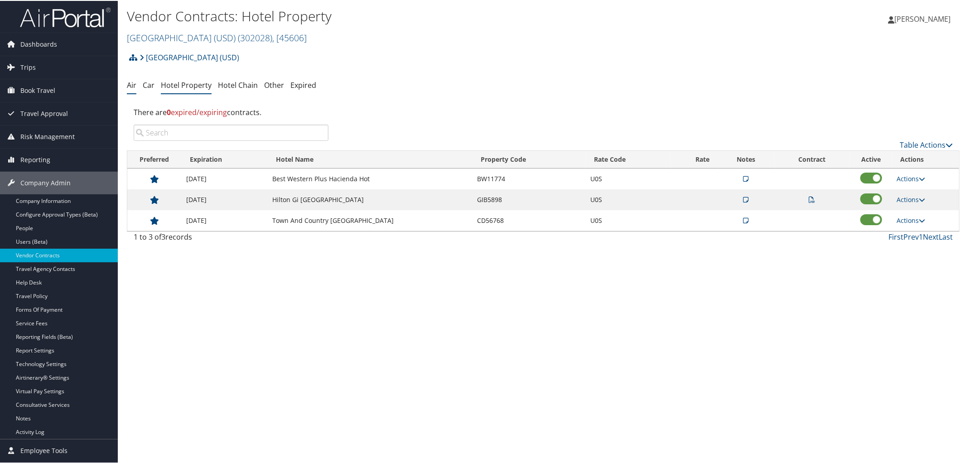
click at [127, 85] on link "Air" at bounding box center [132, 84] width 10 height 10
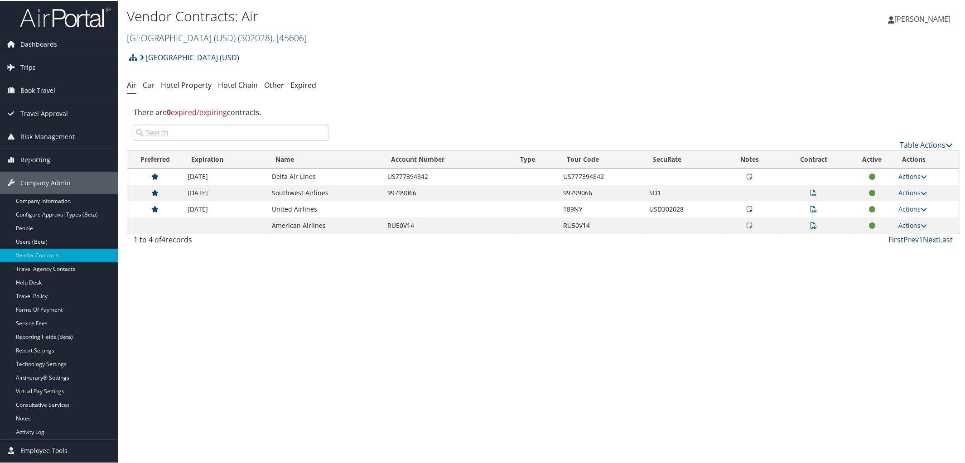
click at [813, 195] on icon at bounding box center [814, 192] width 6 height 6
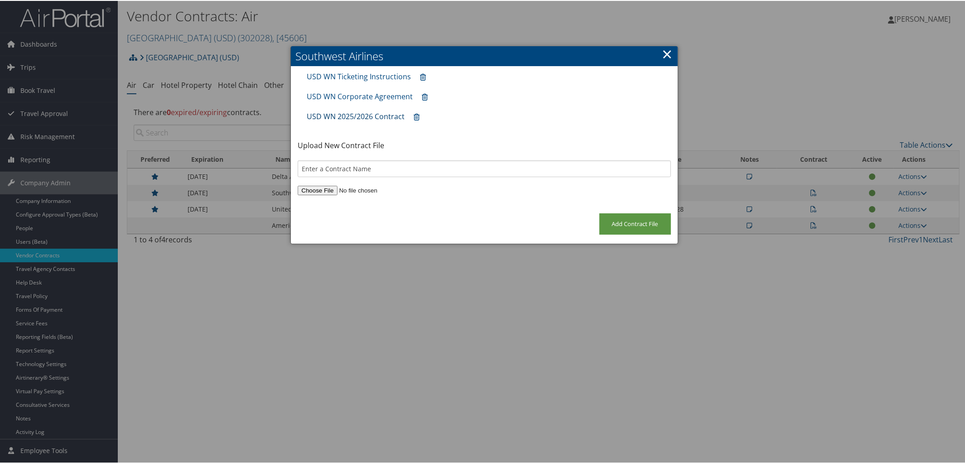
click at [353, 114] on link "USD WN 2025/2026 Contract" at bounding box center [356, 116] width 98 height 10
click at [667, 50] on link "×" at bounding box center [667, 53] width 10 height 18
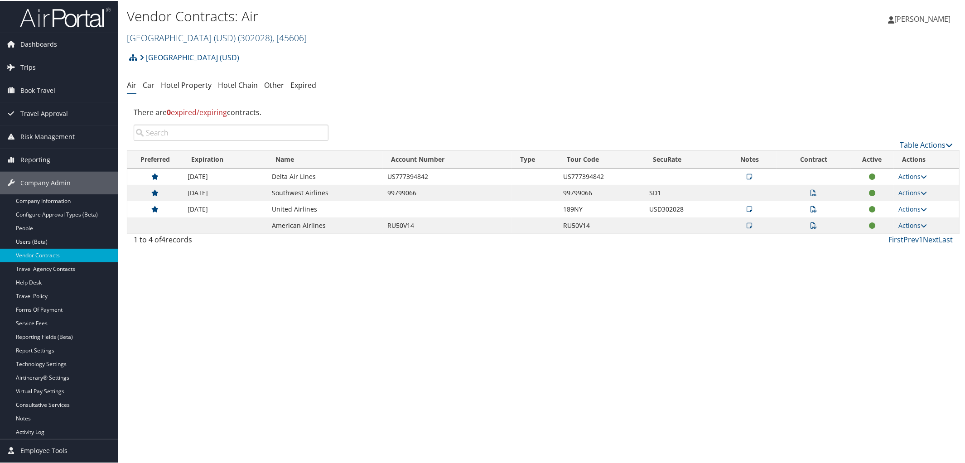
click at [186, 34] on link "University of San Diego (USD) ( 302028 ) , [ 45606 ]" at bounding box center [217, 37] width 180 height 12
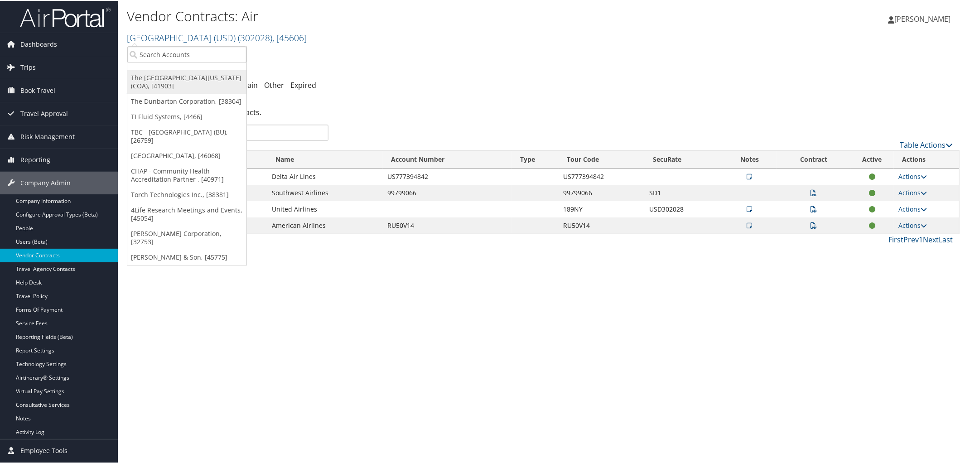
click at [181, 76] on link "The [GEOGRAPHIC_DATA][US_STATE] (COA), [41903]" at bounding box center [186, 81] width 119 height 24
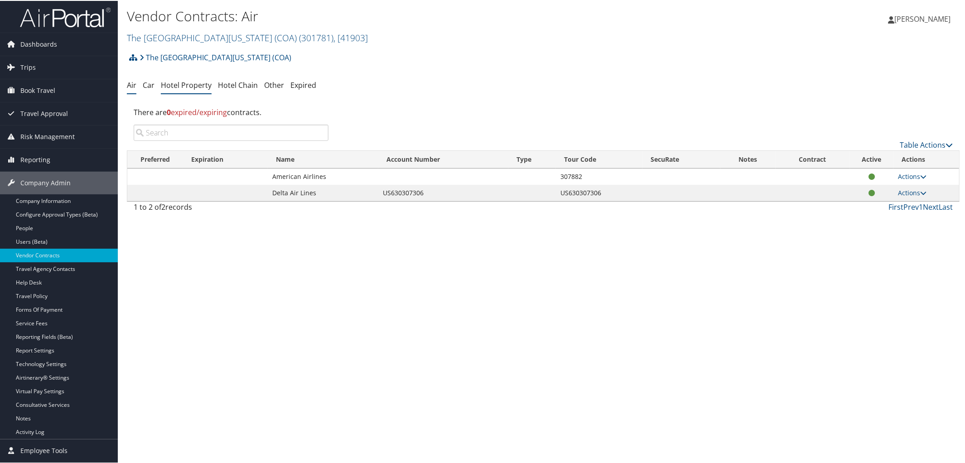
click at [188, 88] on link "Hotel Property" at bounding box center [186, 84] width 51 height 10
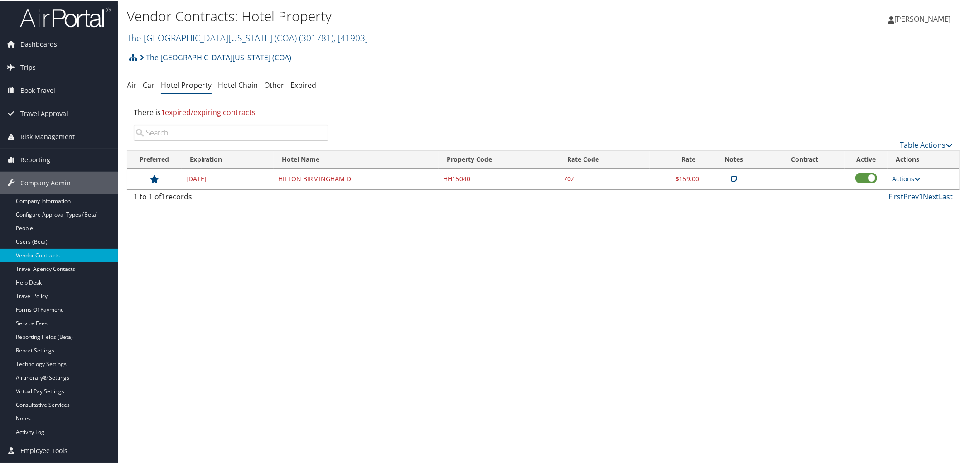
click at [194, 30] on h2 "The Children's Hospital of Alabama (COA) ( 301781 ) , [ 41903 ]" at bounding box center [404, 36] width 555 height 15
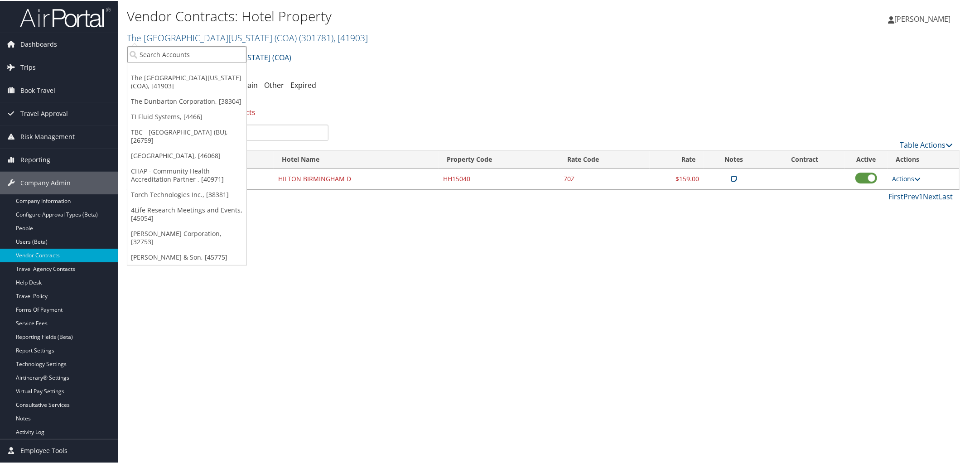
click at [188, 48] on input "search" at bounding box center [186, 53] width 119 height 17
type input "301567"
click at [184, 64] on div "The Arbinger Institute (301567), [39948] Account" at bounding box center [205, 74] width 153 height 21
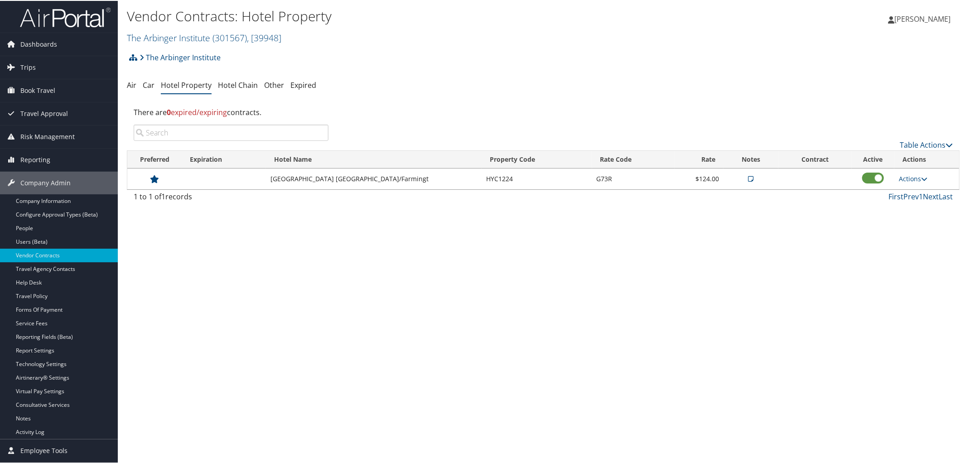
click at [187, 30] on h2 "The Arbinger Institute ( 301567 ) , [ 39948 ]" at bounding box center [404, 36] width 555 height 15
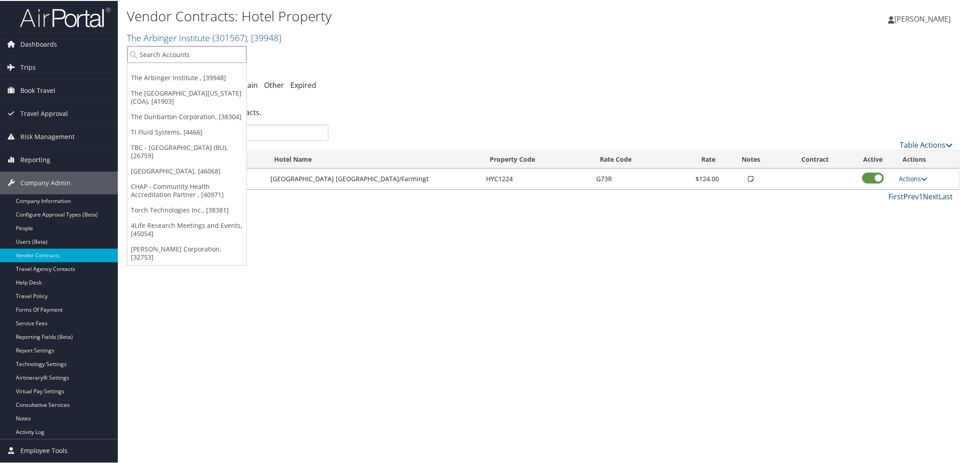
click at [189, 47] on input "search" at bounding box center [186, 53] width 119 height 17
type input "7647"
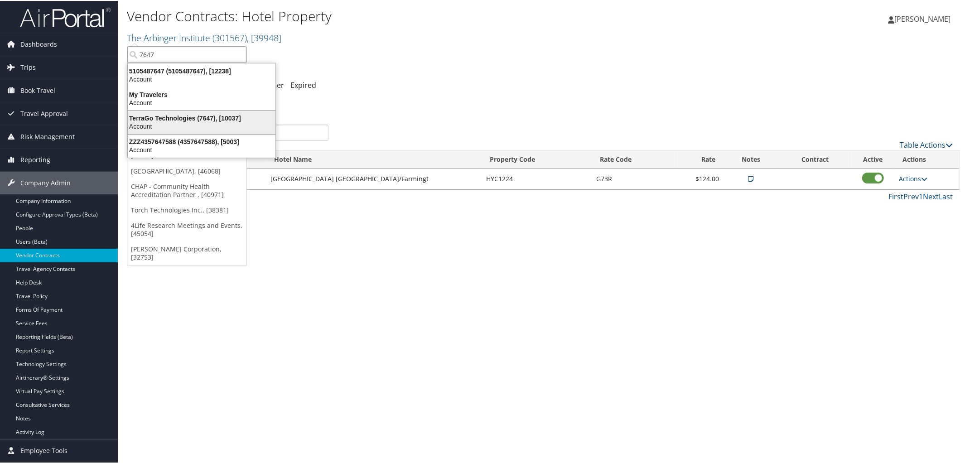
click at [187, 119] on div "TerraGo Technologies (7647), [10037]" at bounding box center [201, 117] width 159 height 8
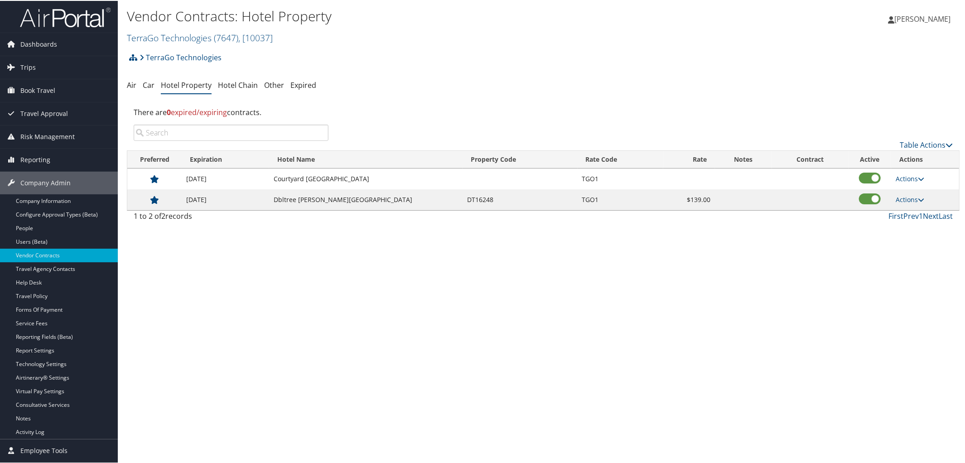
click at [935, 11] on link "[PERSON_NAME]" at bounding box center [924, 18] width 72 height 27
click at [863, 164] on link "Sign Out" at bounding box center [898, 162] width 101 height 15
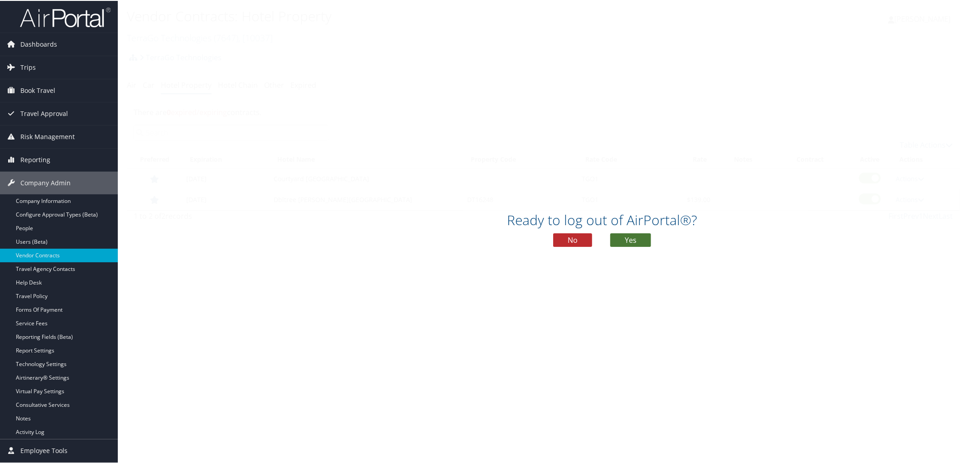
click at [628, 238] on button "Yes" at bounding box center [630, 239] width 41 height 14
